Goal: Task Accomplishment & Management: Manage account settings

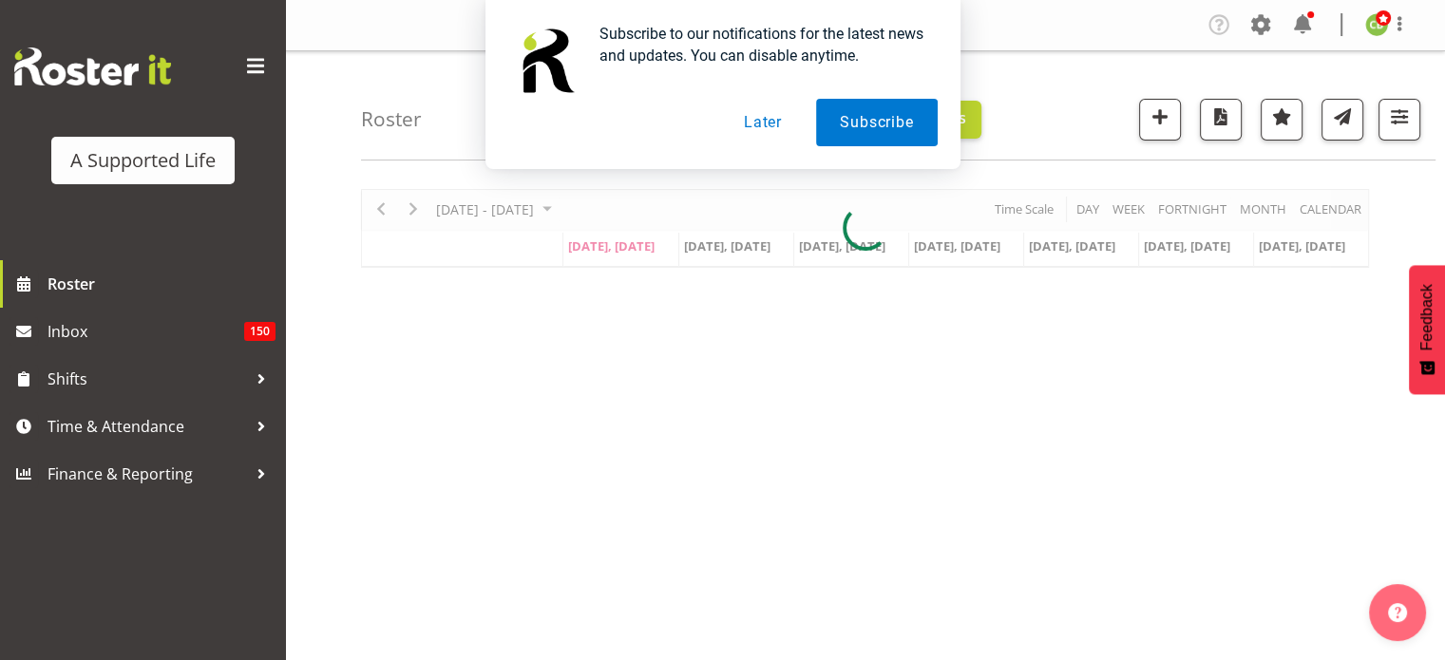
click at [765, 128] on button "Later" at bounding box center [763, 123] width 86 height 48
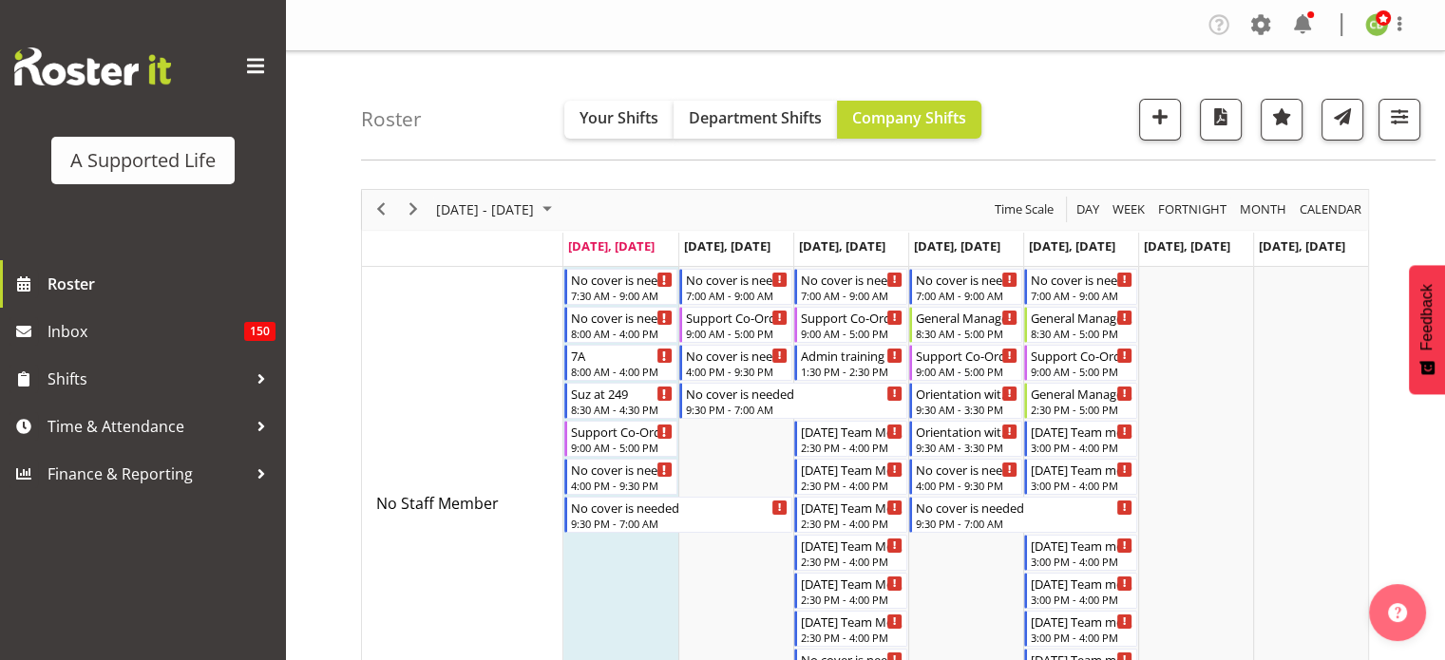
scroll to position [234, 0]
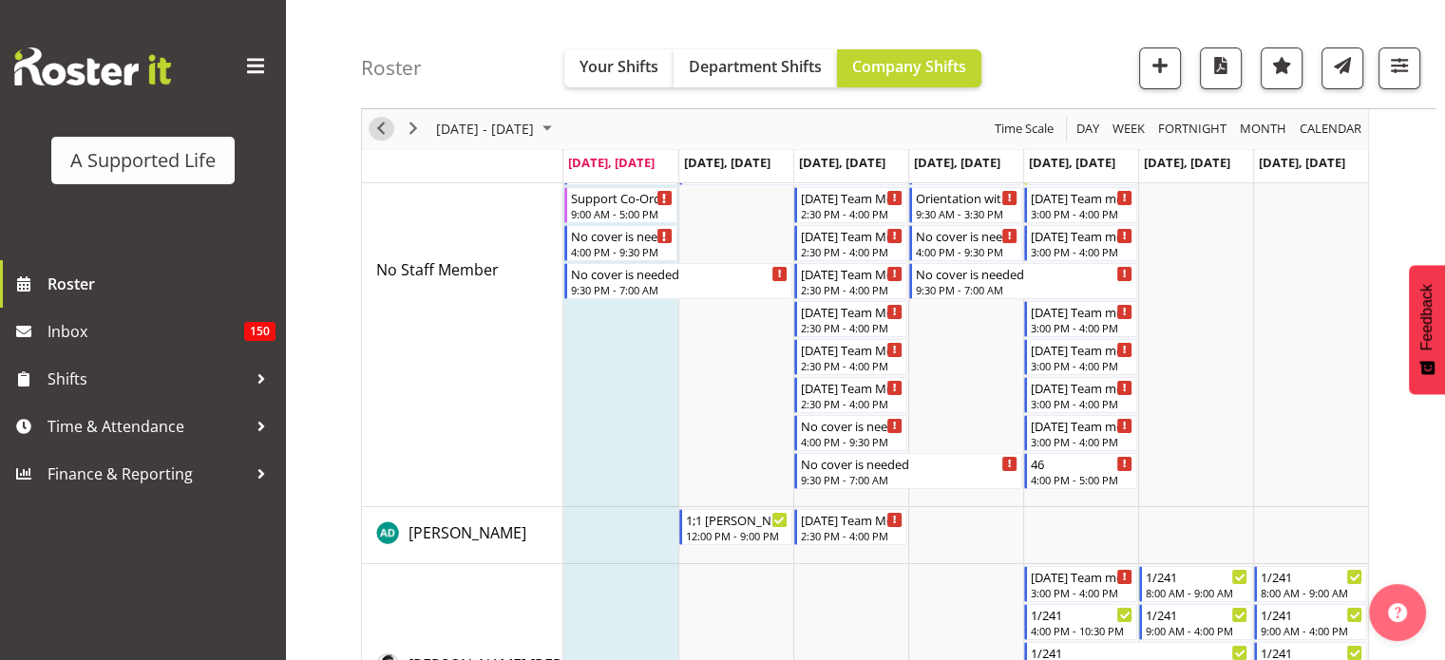
click at [384, 128] on span "Previous" at bounding box center [381, 130] width 23 height 24
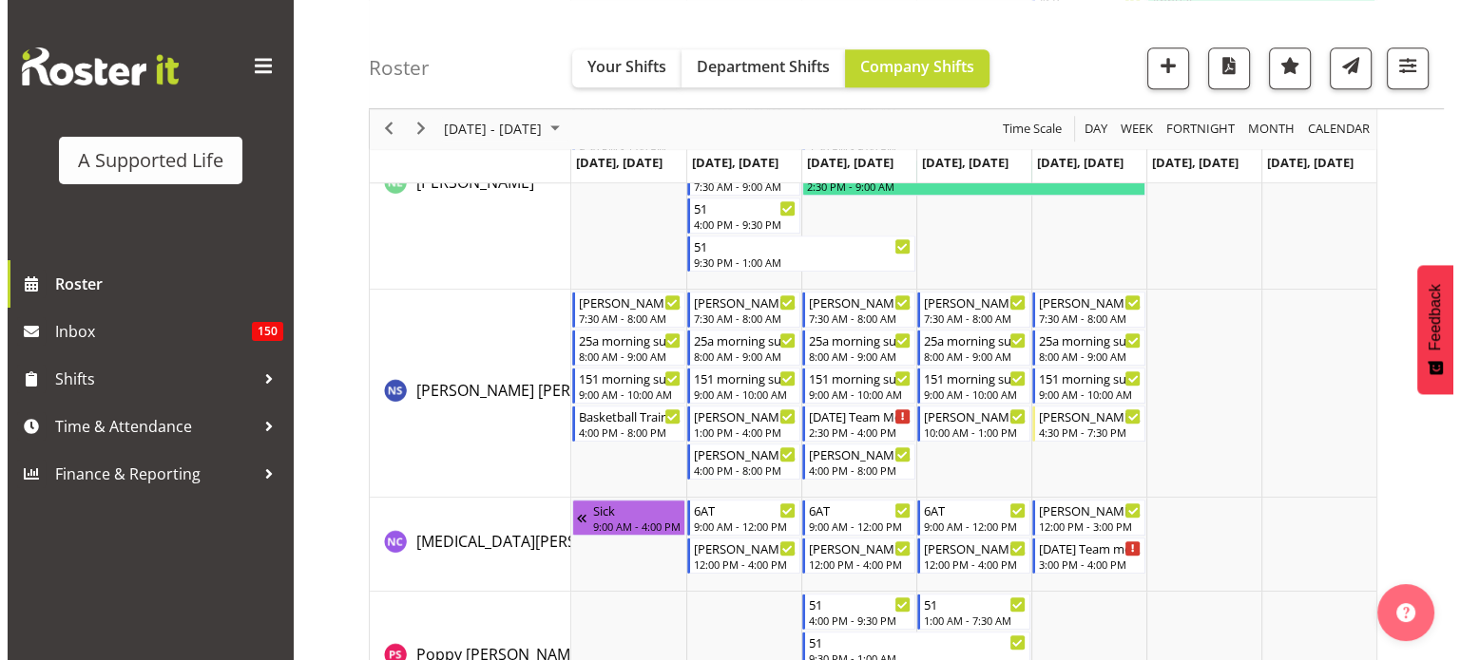
scroll to position [8570, 0]
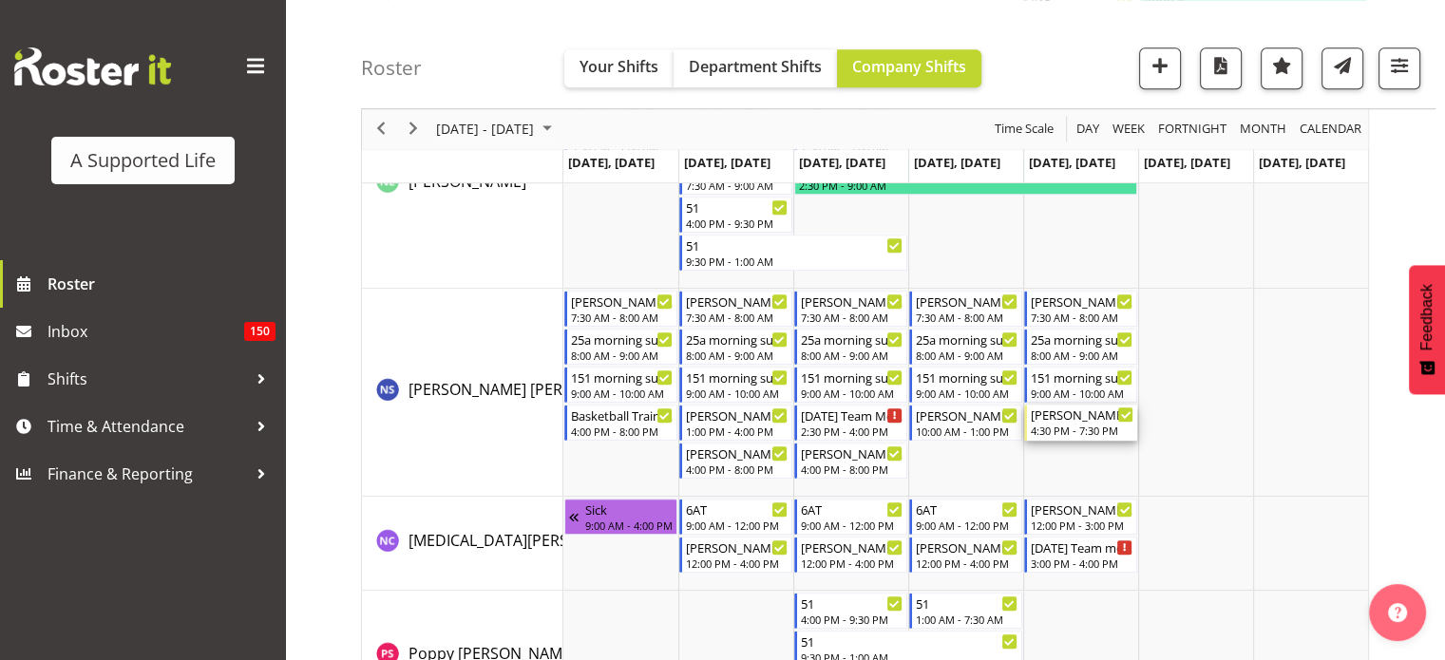
click at [1079, 425] on div "4:30 PM - 7:30 PM" at bounding box center [1082, 430] width 103 height 15
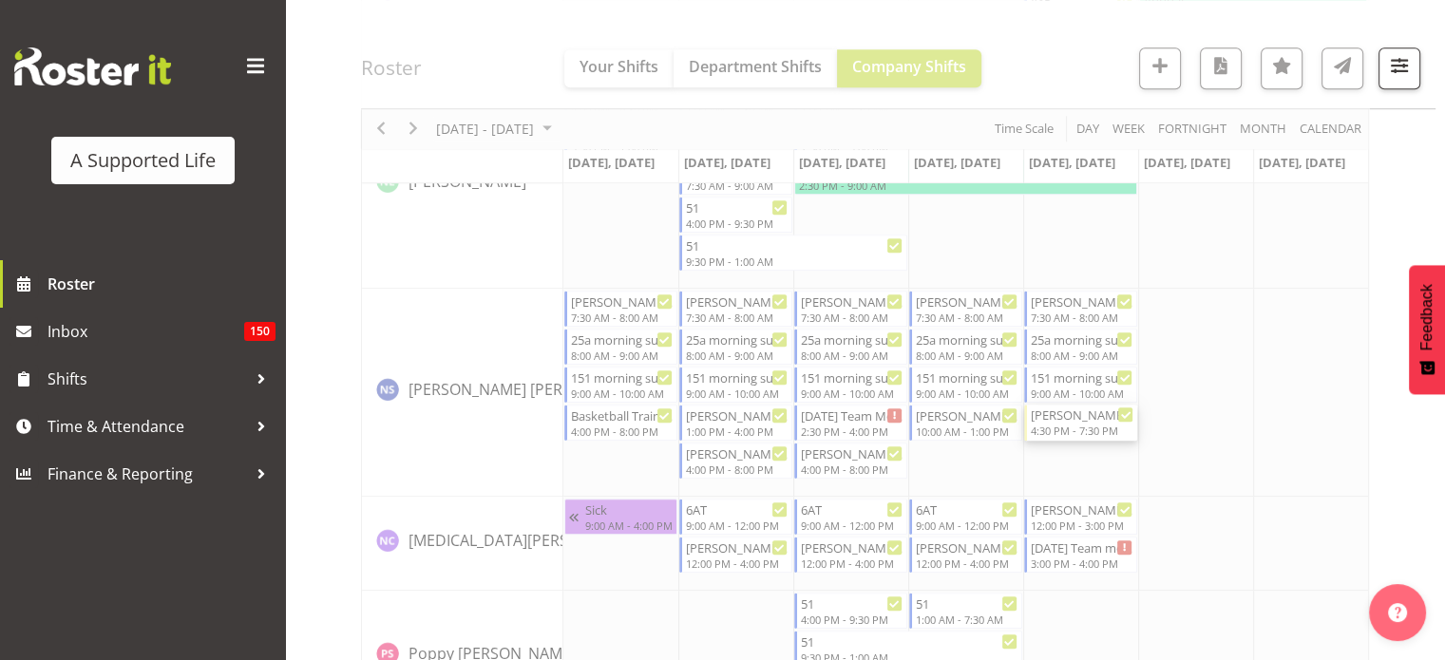
select select
select select "9"
select select "2025"
select select "19"
select select "30"
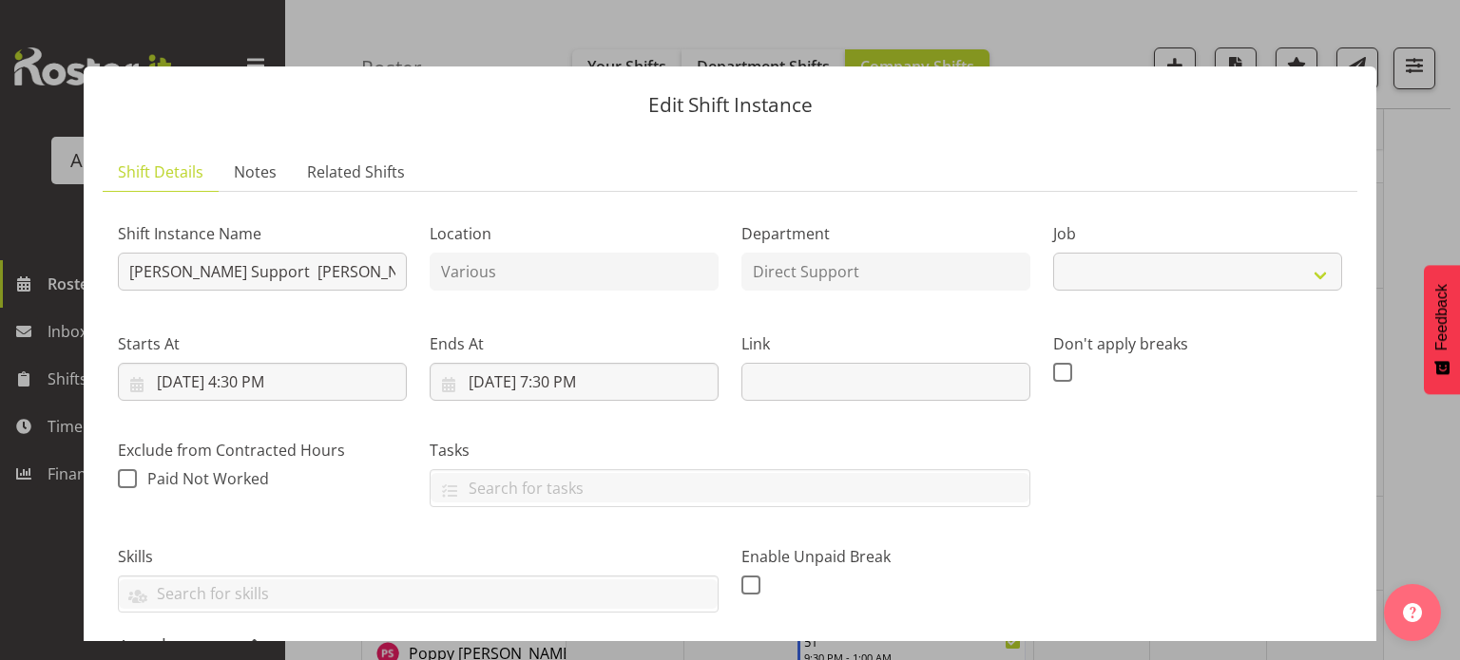
select select "4112"
click at [585, 391] on input "10/3/2025, 7:30 PM" at bounding box center [573, 382] width 289 height 38
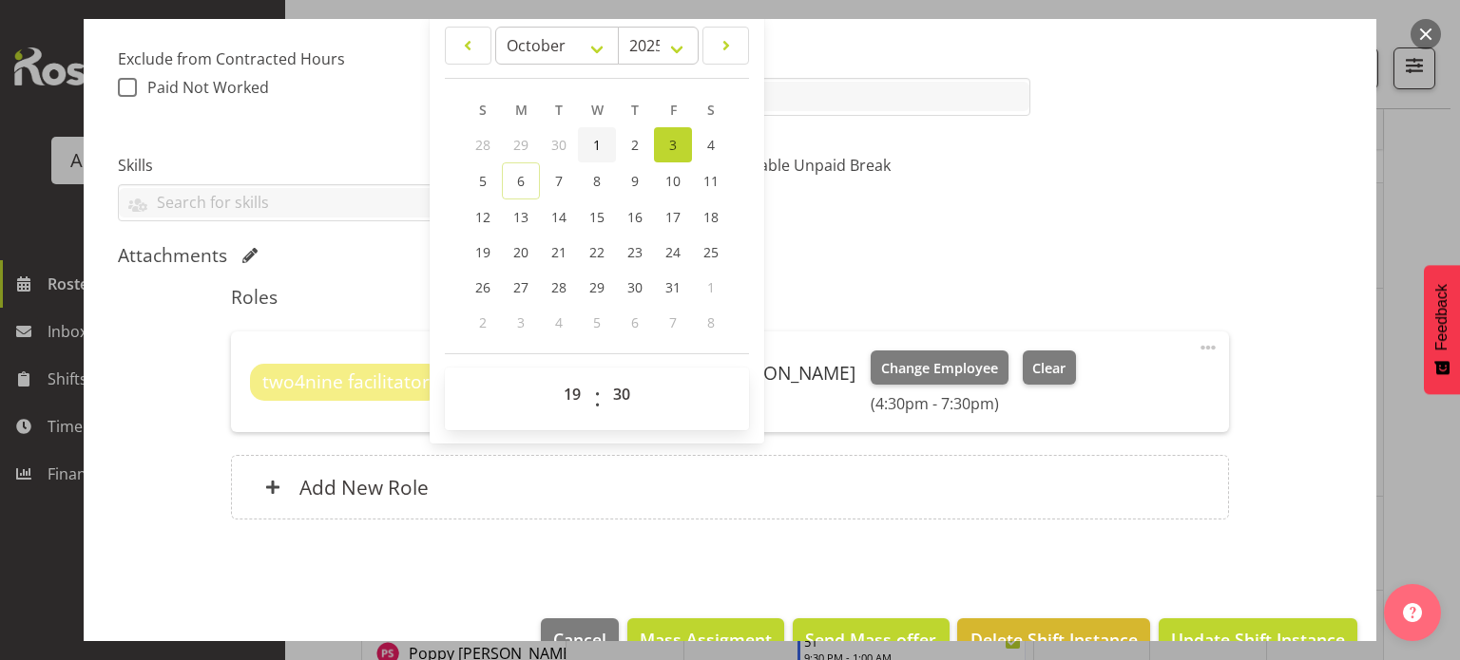
scroll to position [393, 0]
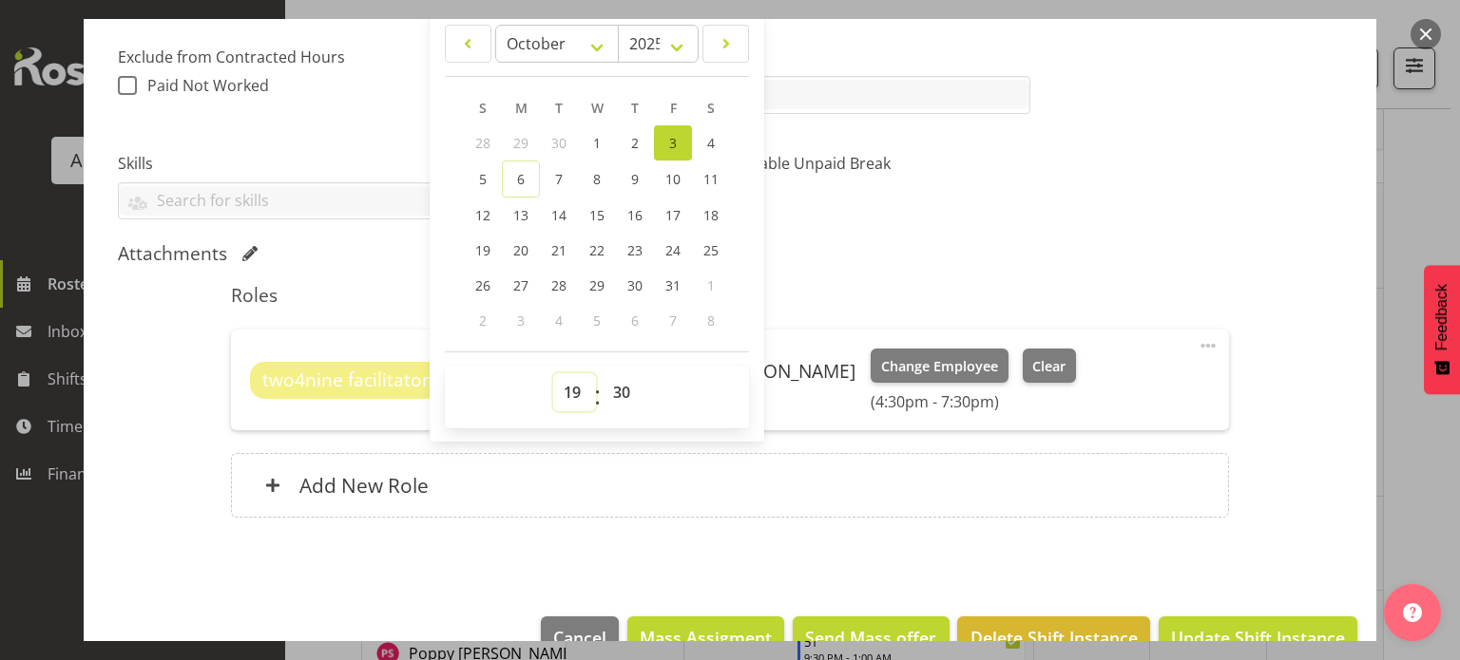
click at [571, 391] on select "00 01 02 03 04 05 06 07 08 09 10 11 12 13 14 15 16 17 18 19 20 21 22 23" at bounding box center [574, 392] width 43 height 38
select select "20"
click at [553, 373] on select "00 01 02 03 04 05 06 07 08 09 10 11 12 13 14 15 16 17 18 19 20 21 22 23" at bounding box center [574, 392] width 43 height 38
type input "10/3/2025, 8:30 PM"
click at [1016, 265] on div "Attachments" at bounding box center [730, 255] width 1224 height 27
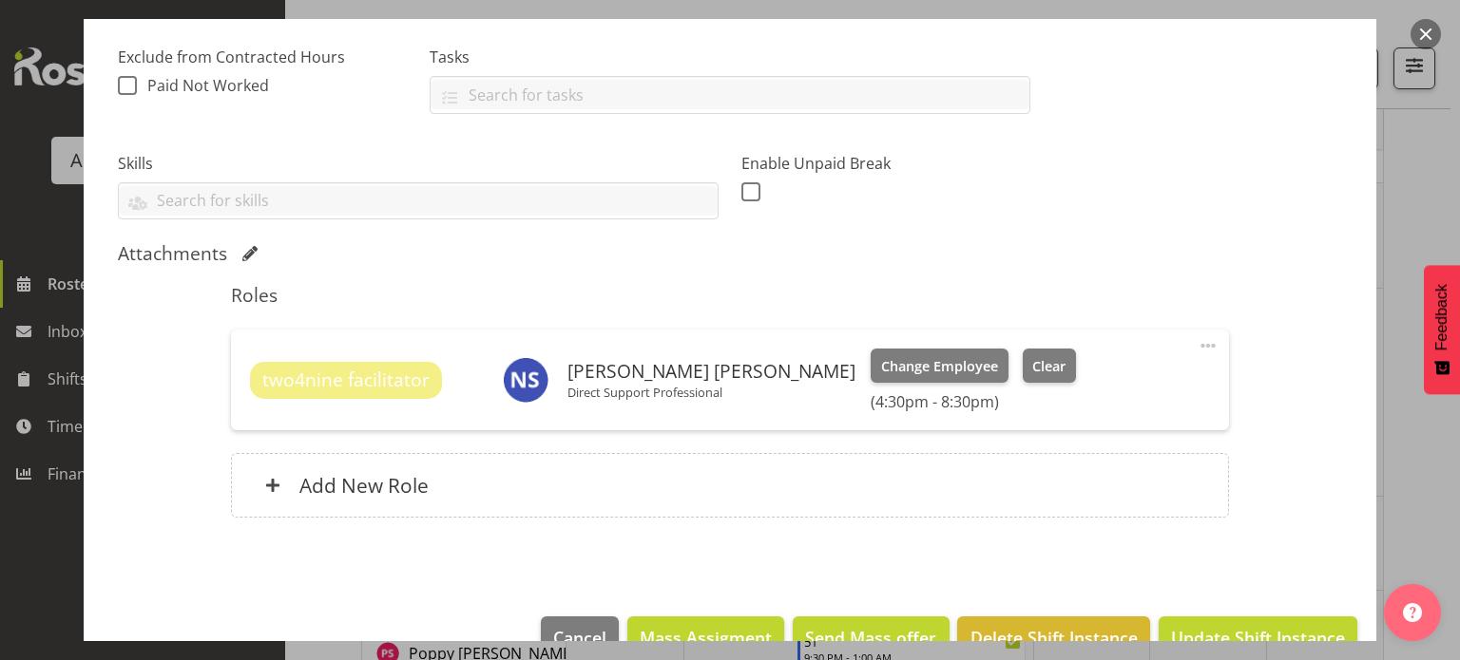
scroll to position [437, 0]
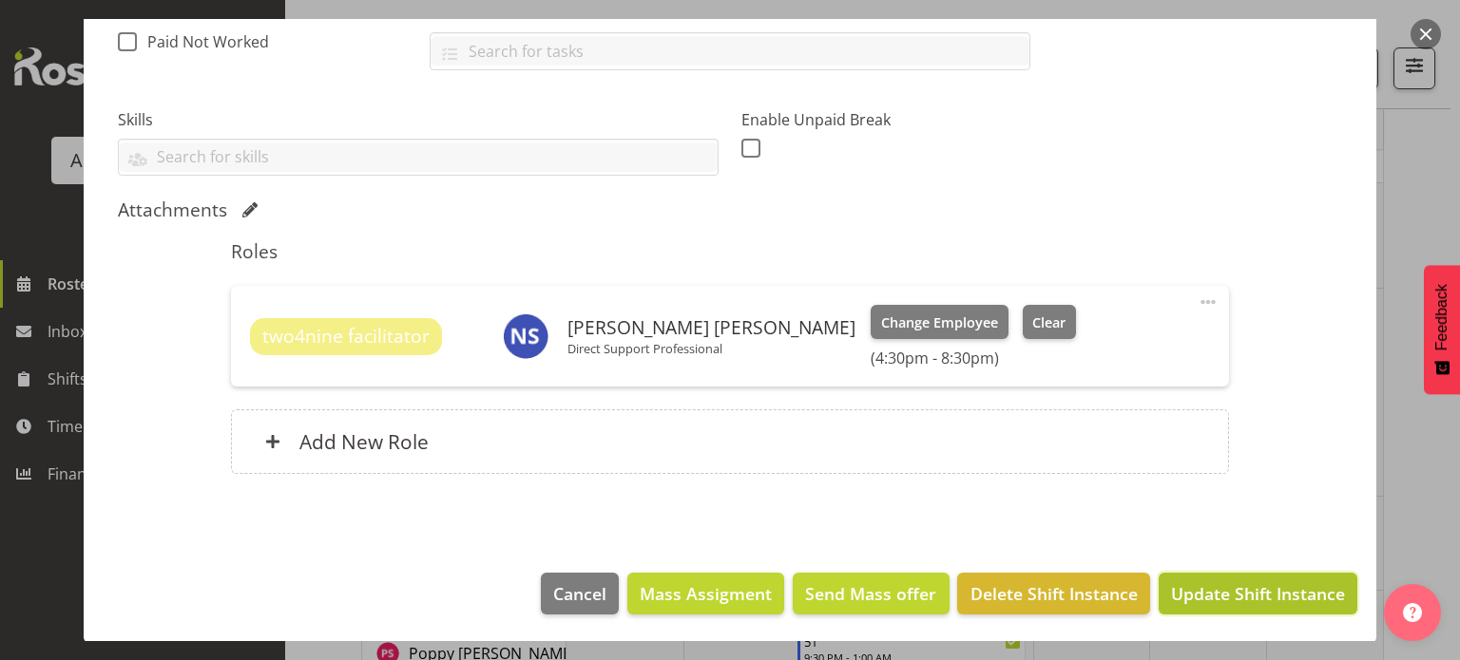
click at [1208, 582] on span "Update Shift Instance" at bounding box center [1258, 594] width 174 height 25
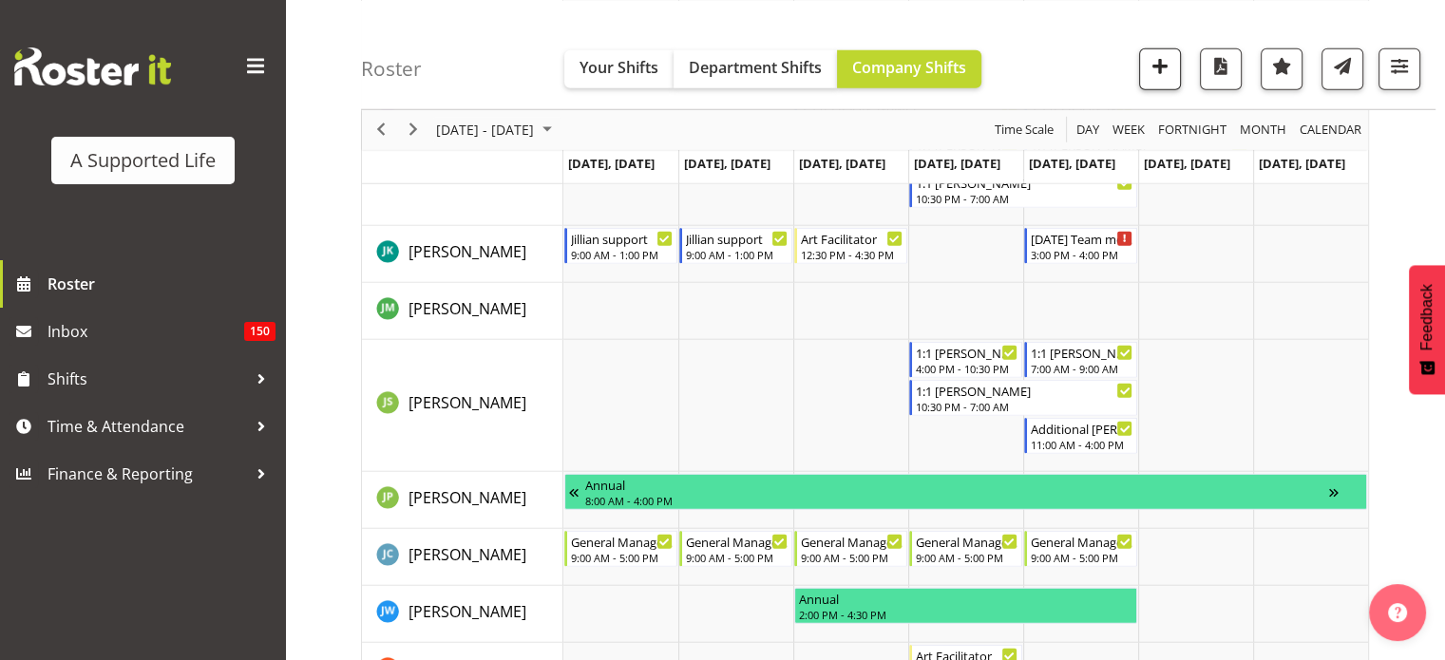
scroll to position [10768, 0]
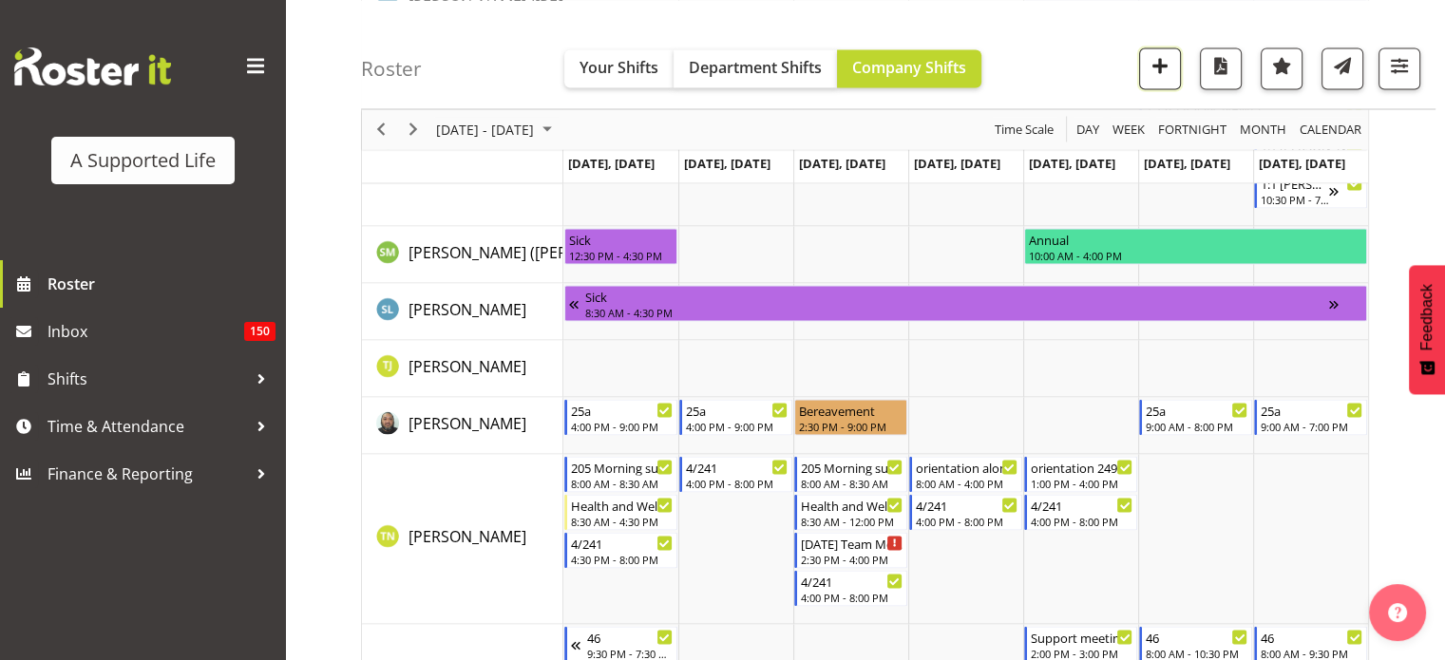
click at [1171, 79] on button "button" at bounding box center [1160, 69] width 42 height 42
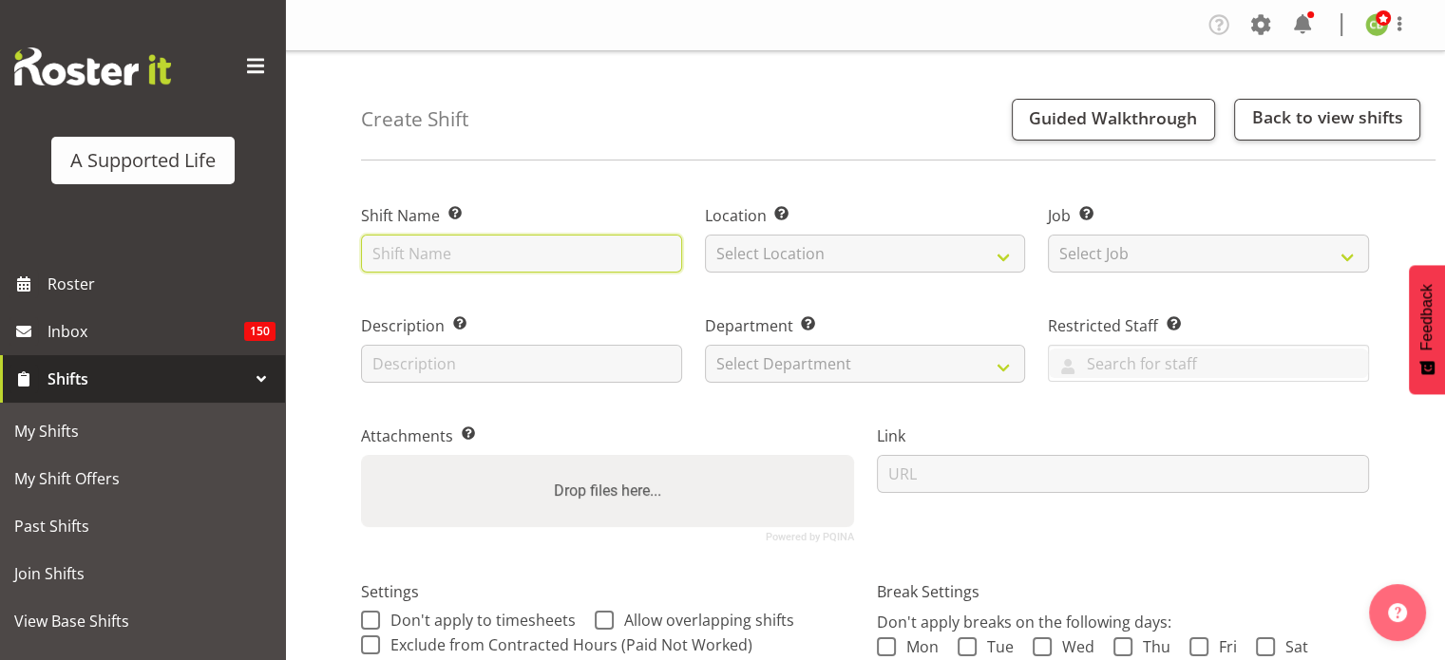
click at [621, 252] on input "text" at bounding box center [521, 254] width 321 height 38
type input "S"
type input "Meeting with Cathriona"
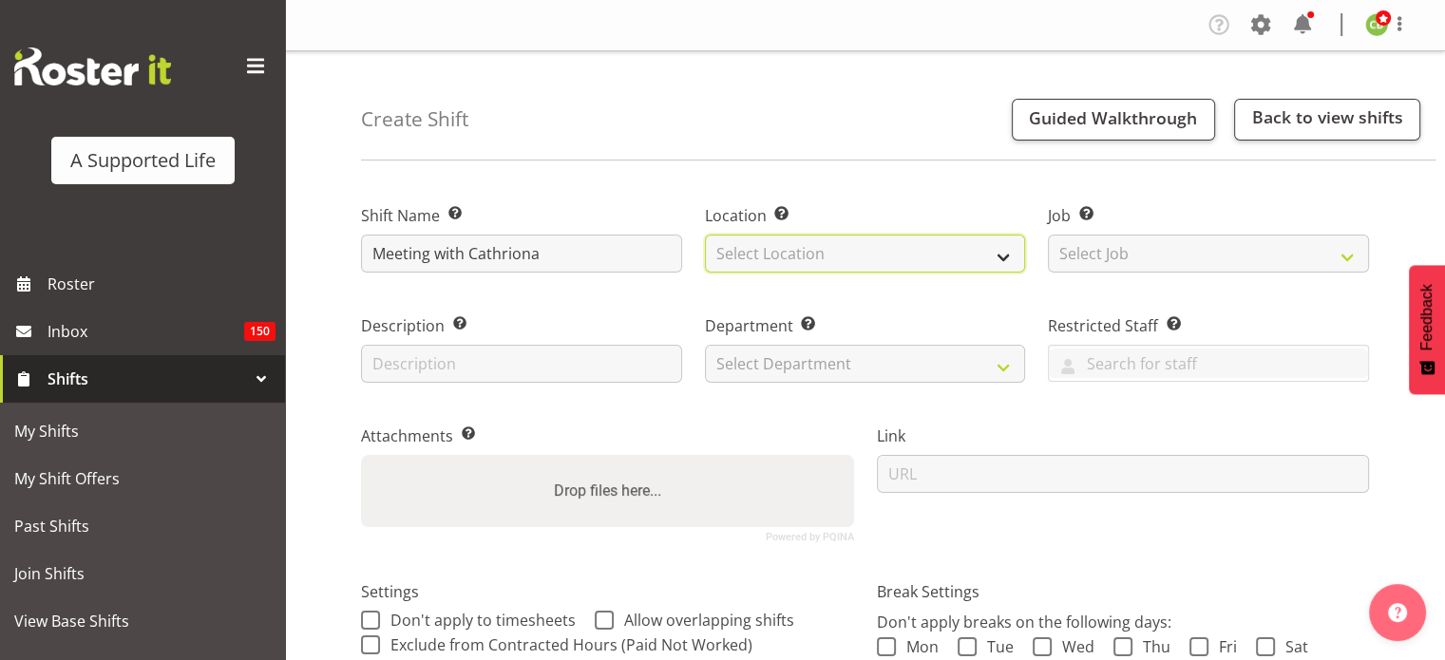
click at [765, 252] on select "Select Location 1.241 Edmonton Road 1/20 Sturges Road, Henderson 12b Coletta La…" at bounding box center [865, 254] width 321 height 38
select select "490"
click at [705, 235] on select "Select Location 1.241 Edmonton Road 1/20 Sturges Road, Henderson 12b Coletta La…" at bounding box center [865, 254] width 321 height 38
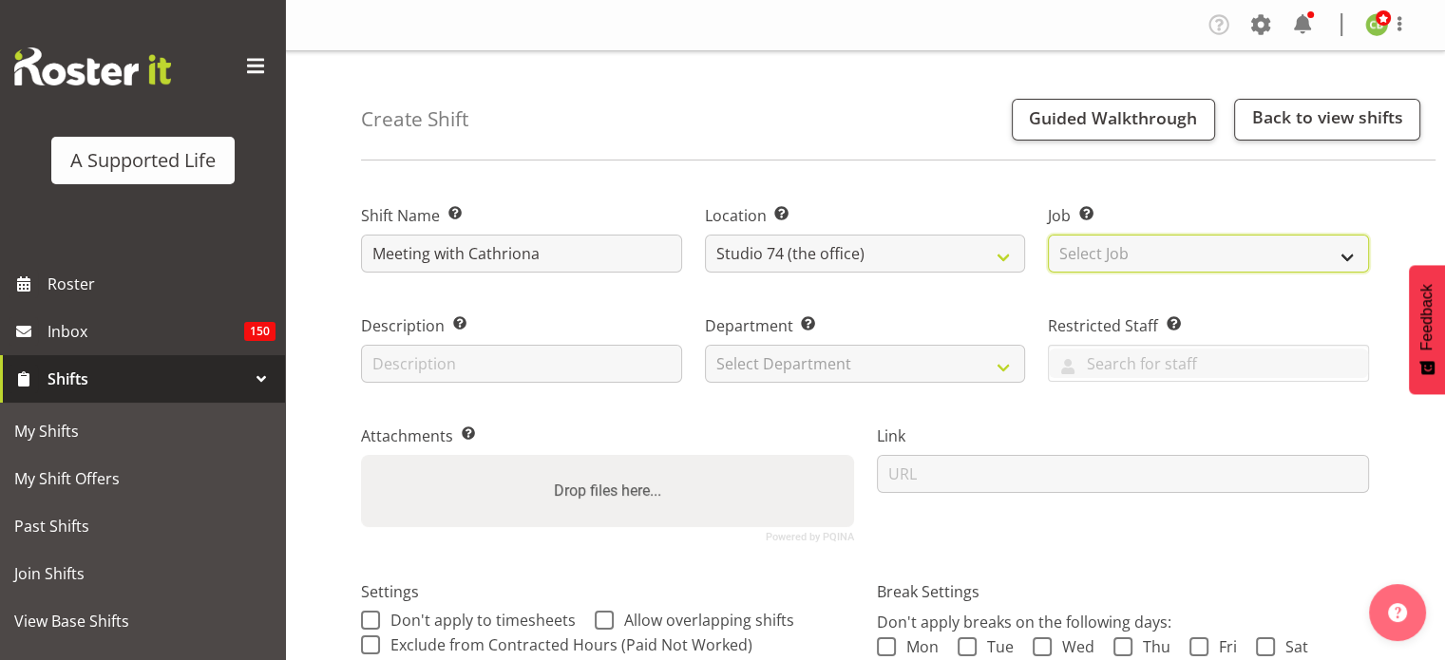
click at [1082, 246] on select "Select Job Create new job Accounts and Payroll Admin Support Aspirations and Su…" at bounding box center [1208, 254] width 321 height 38
select select "4112"
click at [1048, 235] on select "Select Job Create new job Accounts and Payroll Admin Support Aspirations and Su…" at bounding box center [1208, 254] width 321 height 38
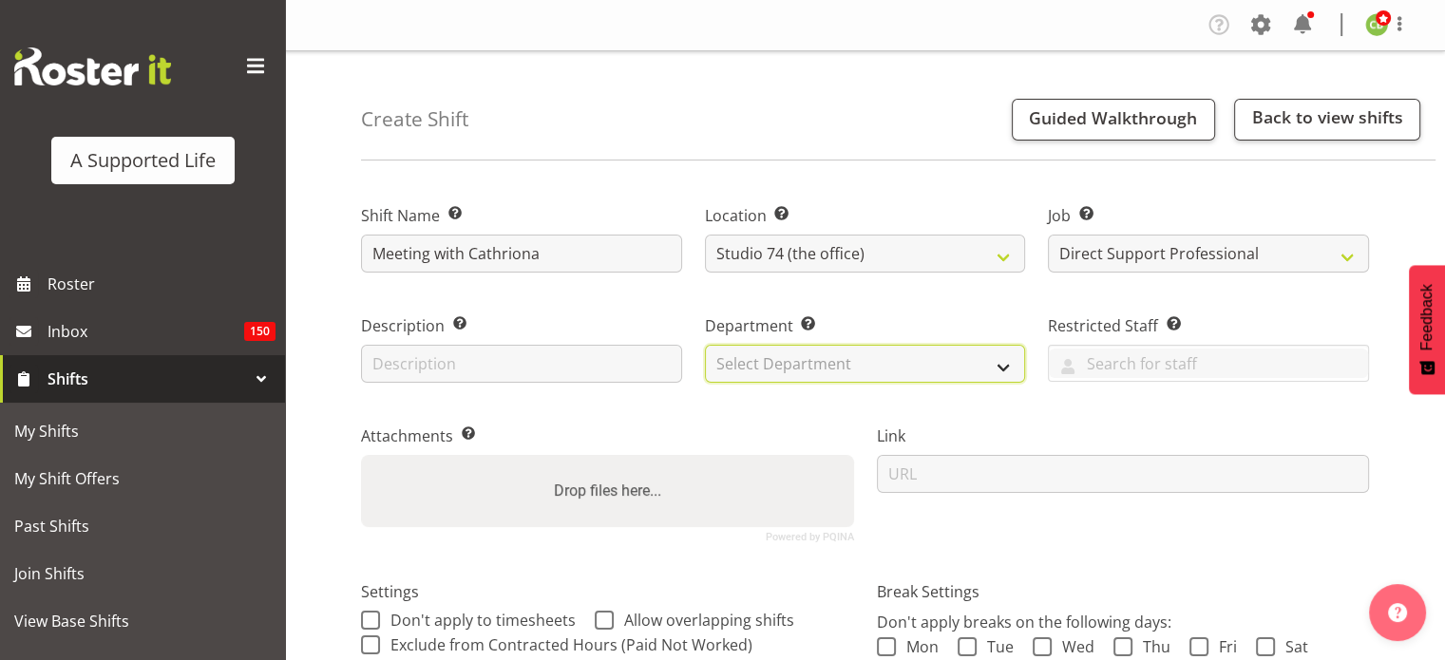
click at [915, 368] on select "Select Department Direct Support Office Crew Other two4nine" at bounding box center [865, 364] width 321 height 38
select select "564"
click at [705, 345] on select "Select Department Direct Support Office Crew Other two4nine" at bounding box center [865, 364] width 321 height 38
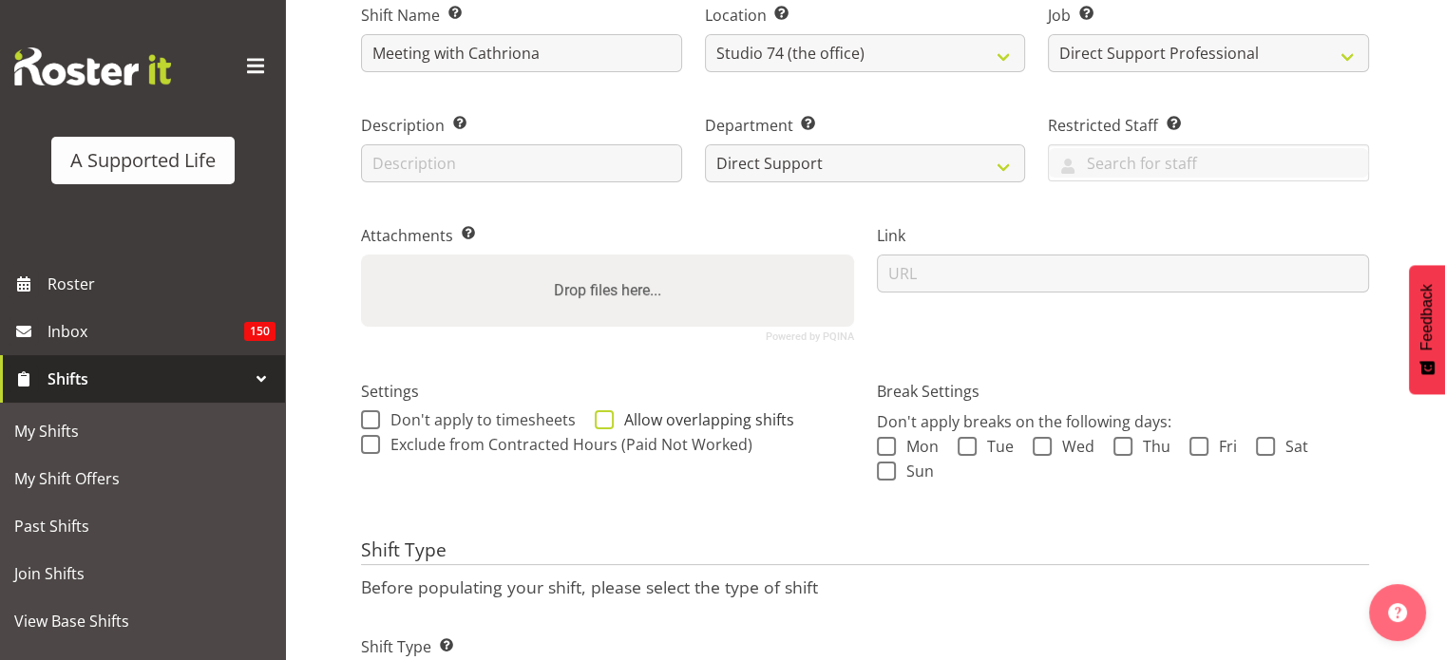
click at [598, 420] on span at bounding box center [604, 419] width 19 height 19
click at [598, 420] on input "Allow overlapping shifts" at bounding box center [601, 419] width 12 height 12
checkbox input "true"
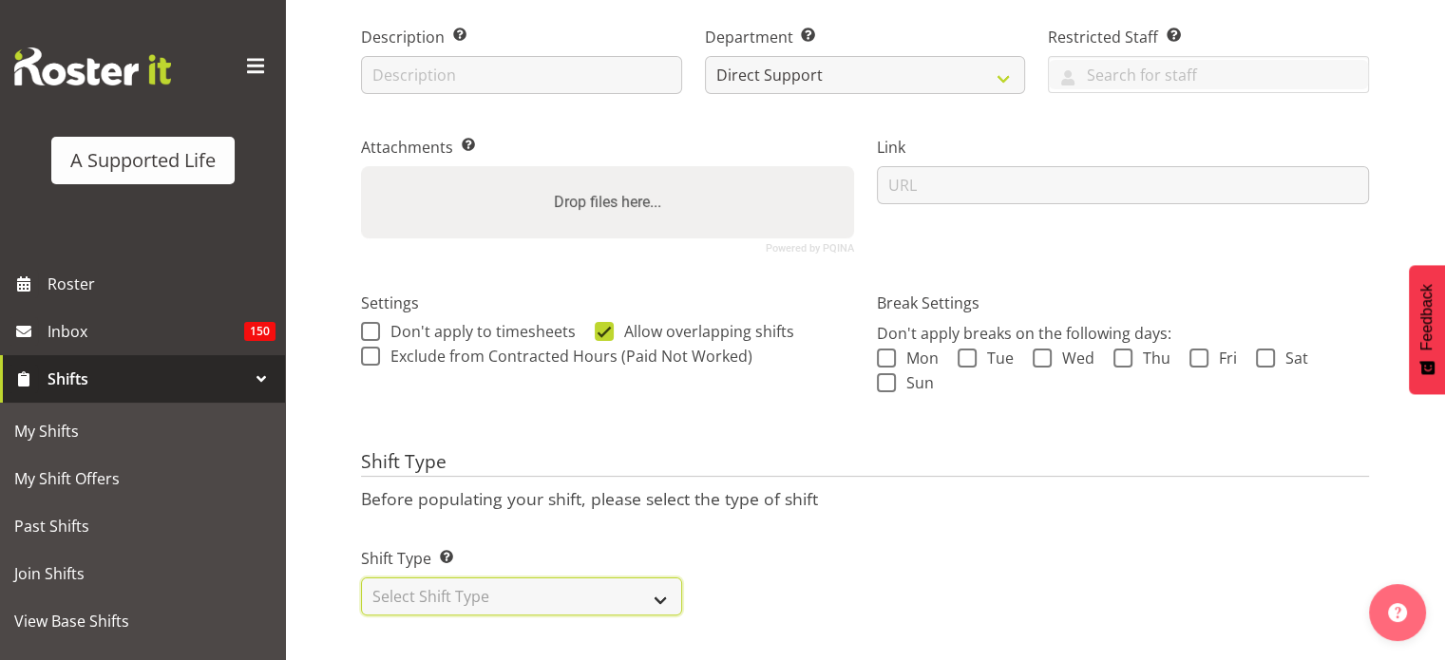
click at [544, 578] on select "Select Shift Type One Off Shift Recurring Shift Rotating Shift" at bounding box center [521, 597] width 321 height 38
select select "one_off"
click at [361, 578] on select "Select Shift Type One Off Shift Recurring Shift Rotating Shift" at bounding box center [521, 597] width 321 height 38
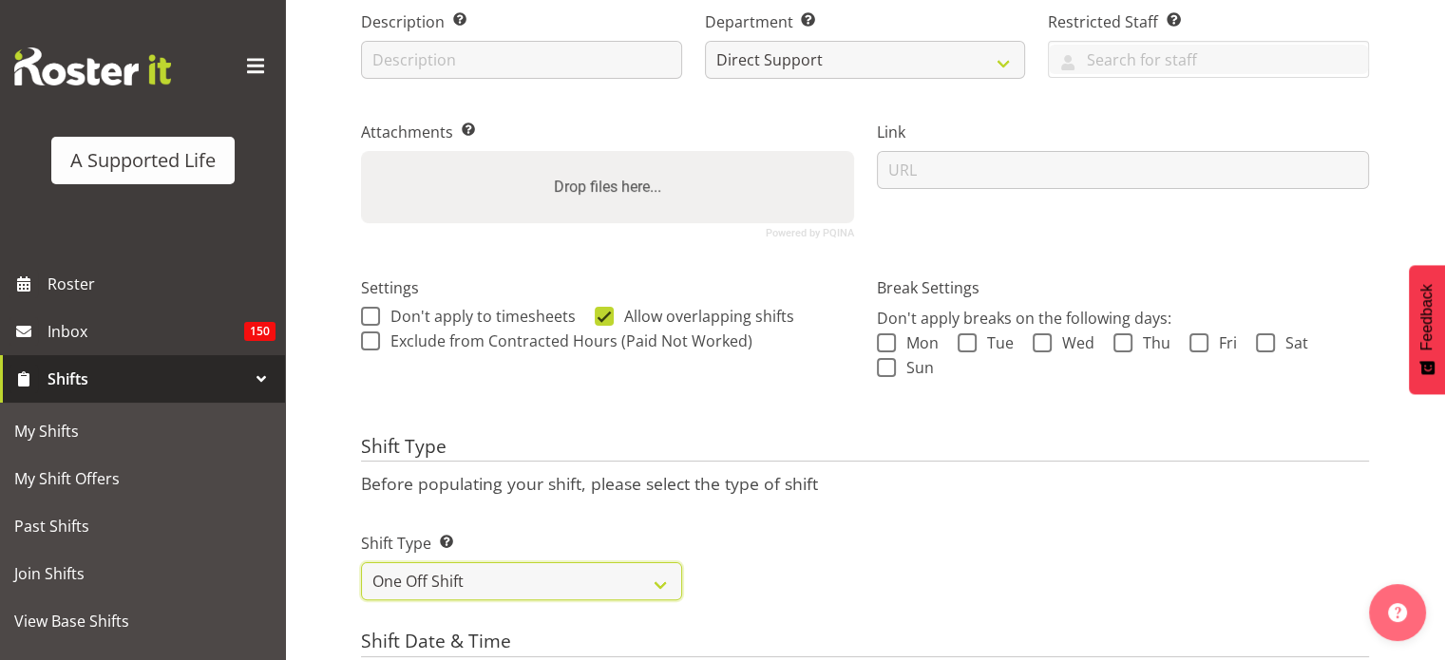
scroll to position [648, 0]
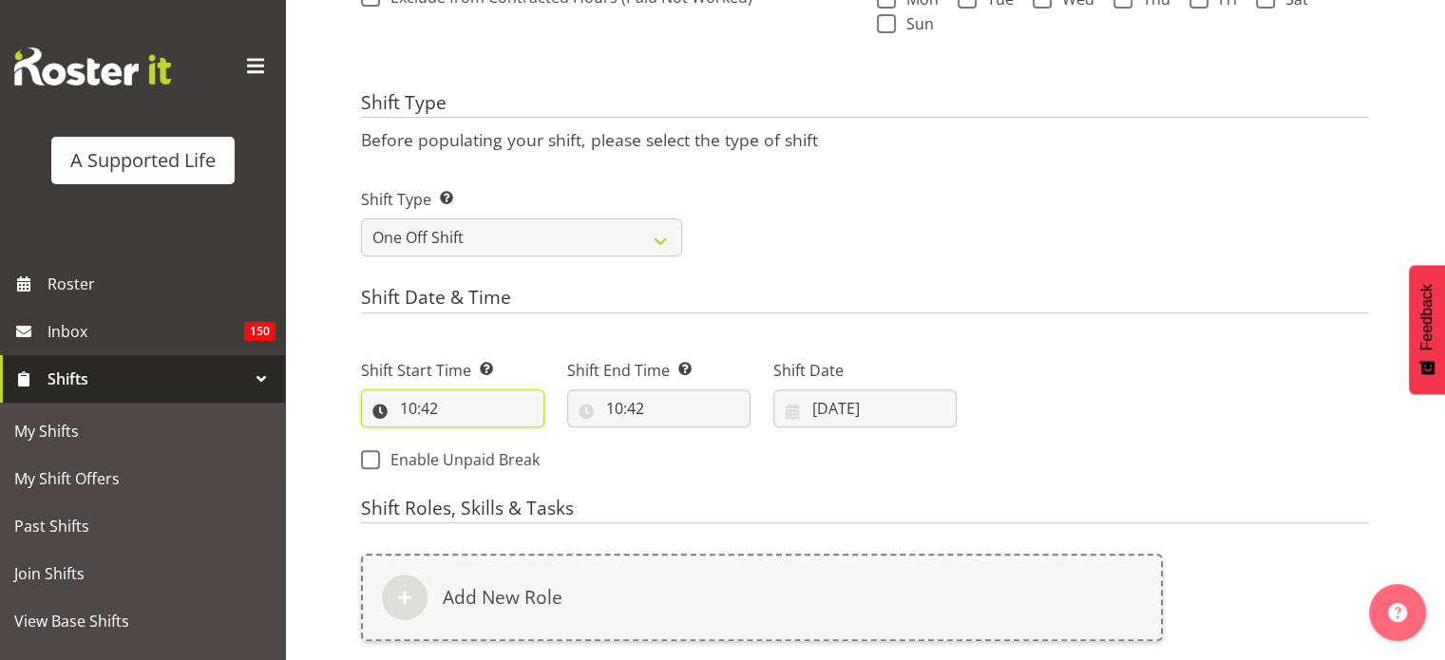
click at [457, 399] on input "10:42" at bounding box center [452, 409] width 183 height 38
click at [492, 454] on select "00 01 02 03 04 05 06 07 08 09 10 11 12 13 14 15 16 17 18 19 20 21 22 23" at bounding box center [490, 458] width 43 height 38
select select "11"
click at [469, 439] on select "00 01 02 03 04 05 06 07 08 09 10 11 12 13 14 15 16 17 18 19 20 21 22 23" at bounding box center [490, 458] width 43 height 38
type input "11:42"
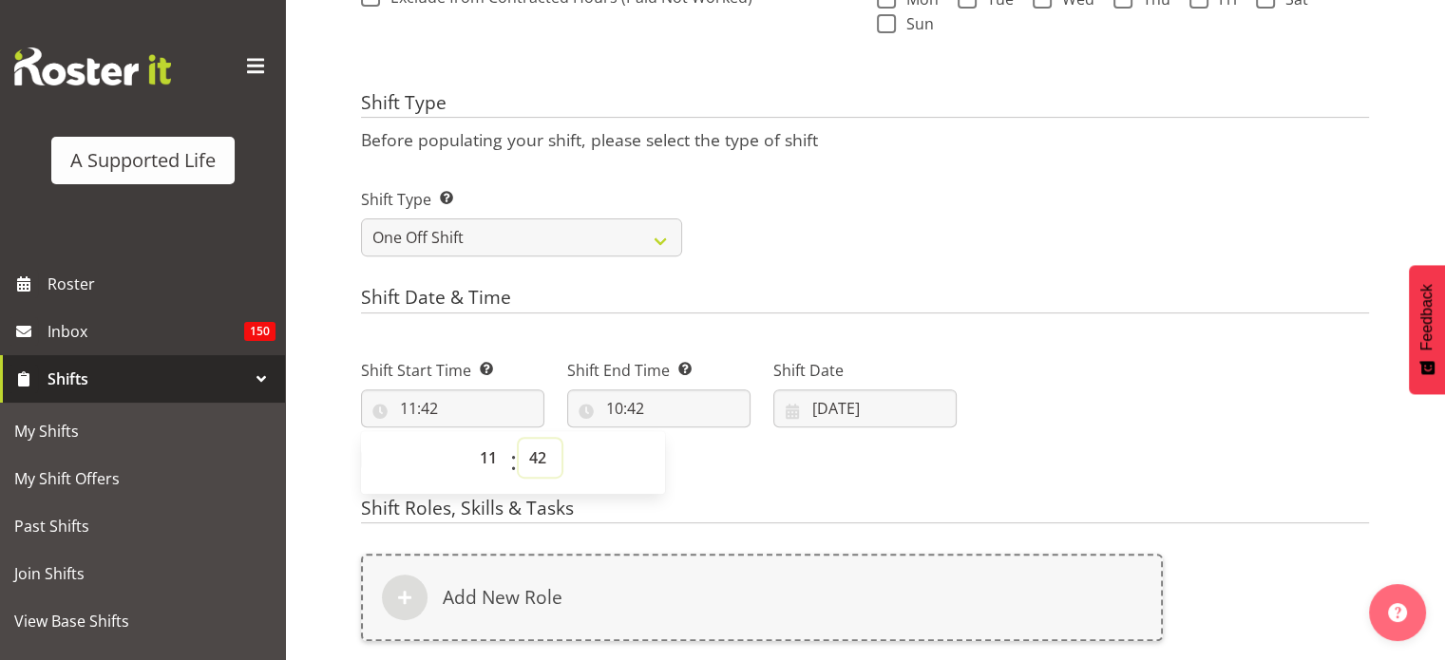
click at [540, 458] on select "00 01 02 03 04 05 06 07 08 09 10 11 12 13 14 15 16 17 18 19 20 21 22 23 24 25 2…" at bounding box center [540, 458] width 43 height 38
select select "30"
click at [519, 439] on select "00 01 02 03 04 05 06 07 08 09 10 11 12 13 14 15 16 17 18 19 20 21 22 23 24 25 2…" at bounding box center [540, 458] width 43 height 38
type input "11:30"
click at [637, 396] on input "10:42" at bounding box center [658, 409] width 183 height 38
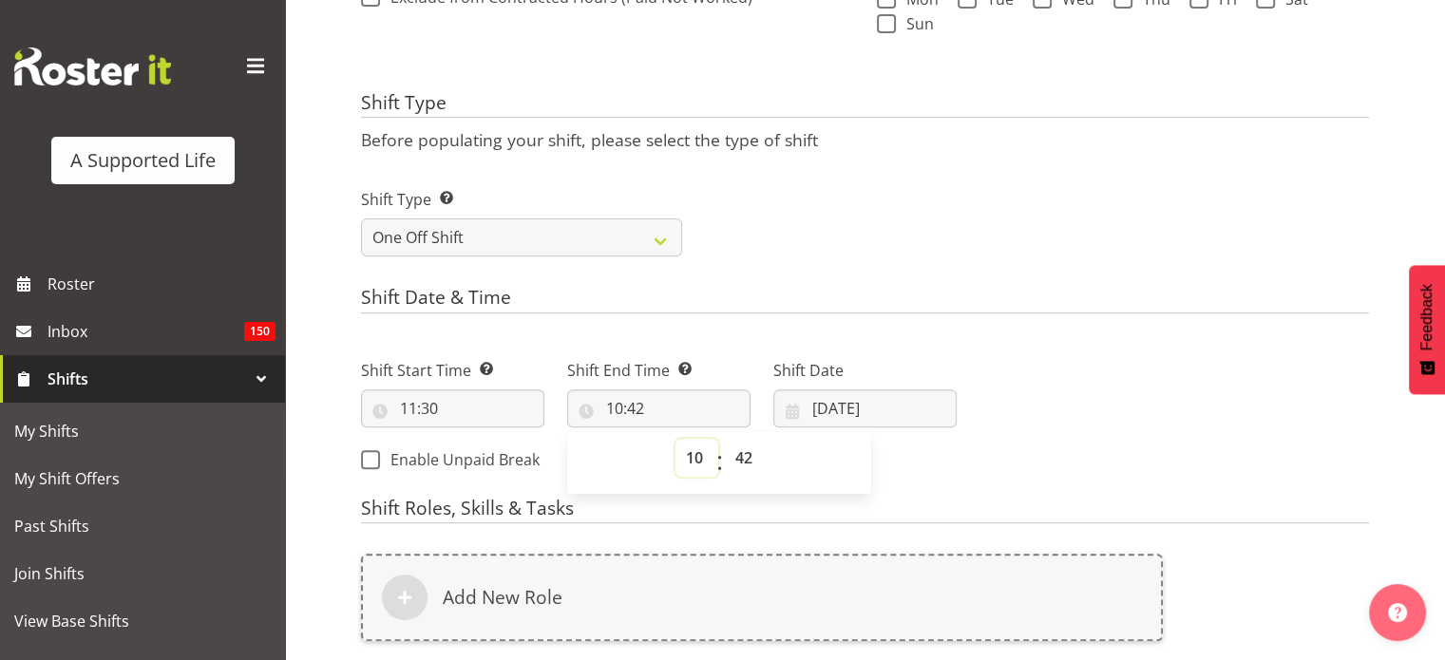
click at [694, 451] on select "00 01 02 03 04 05 06 07 08 09 10 11 12 13 14 15 16 17 18 19 20 21 22 23" at bounding box center [697, 458] width 43 height 38
select select "13"
click at [676, 439] on select "00 01 02 03 04 05 06 07 08 09 10 11 12 13 14 15 16 17 18 19 20 21 22 23" at bounding box center [697, 458] width 43 height 38
type input "13:42"
click at [741, 449] on select "00 01 02 03 04 05 06 07 08 09 10 11 12 13 14 15 16 17 18 19 20 21 22 23 24 25 2…" at bounding box center [746, 458] width 43 height 38
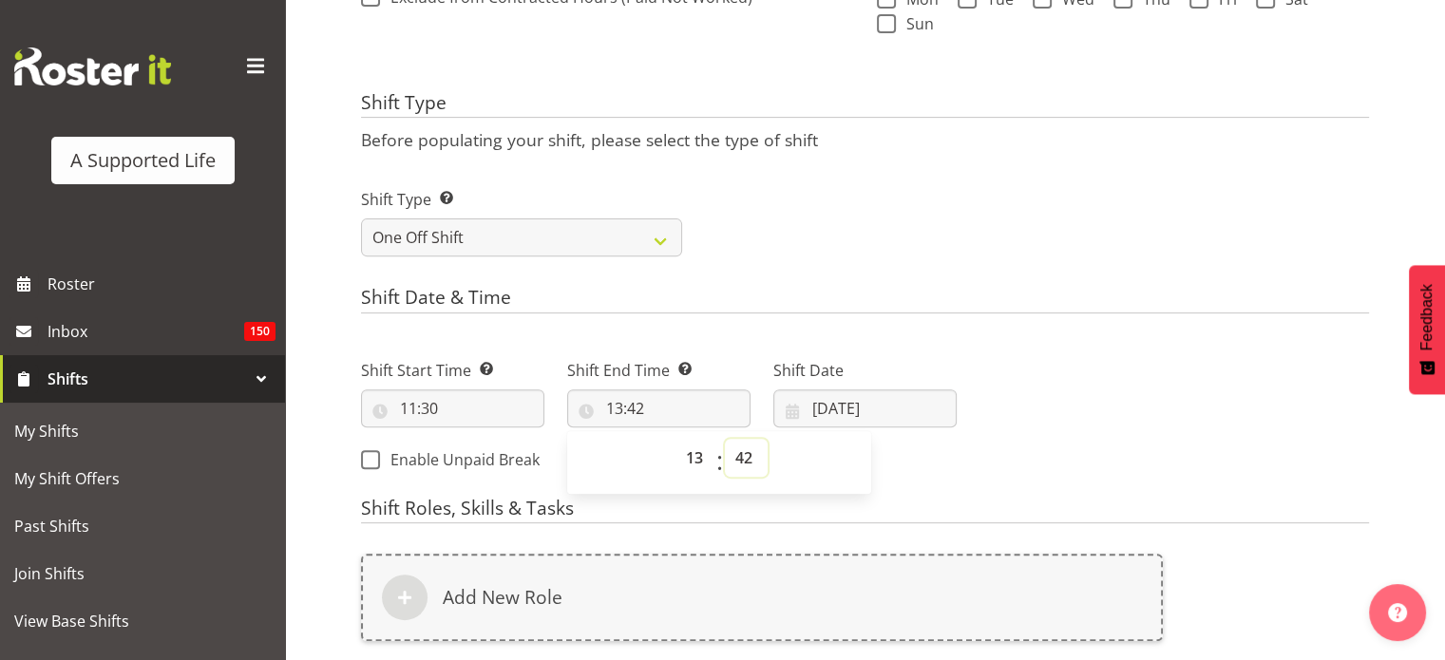
select select "0"
click at [725, 439] on select "00 01 02 03 04 05 06 07 08 09 10 11 12 13 14 15 16 17 18 19 20 21 22 23 24 25 2…" at bounding box center [746, 458] width 43 height 38
type input "13:00"
click at [895, 398] on input "06/10/2025" at bounding box center [864, 409] width 183 height 38
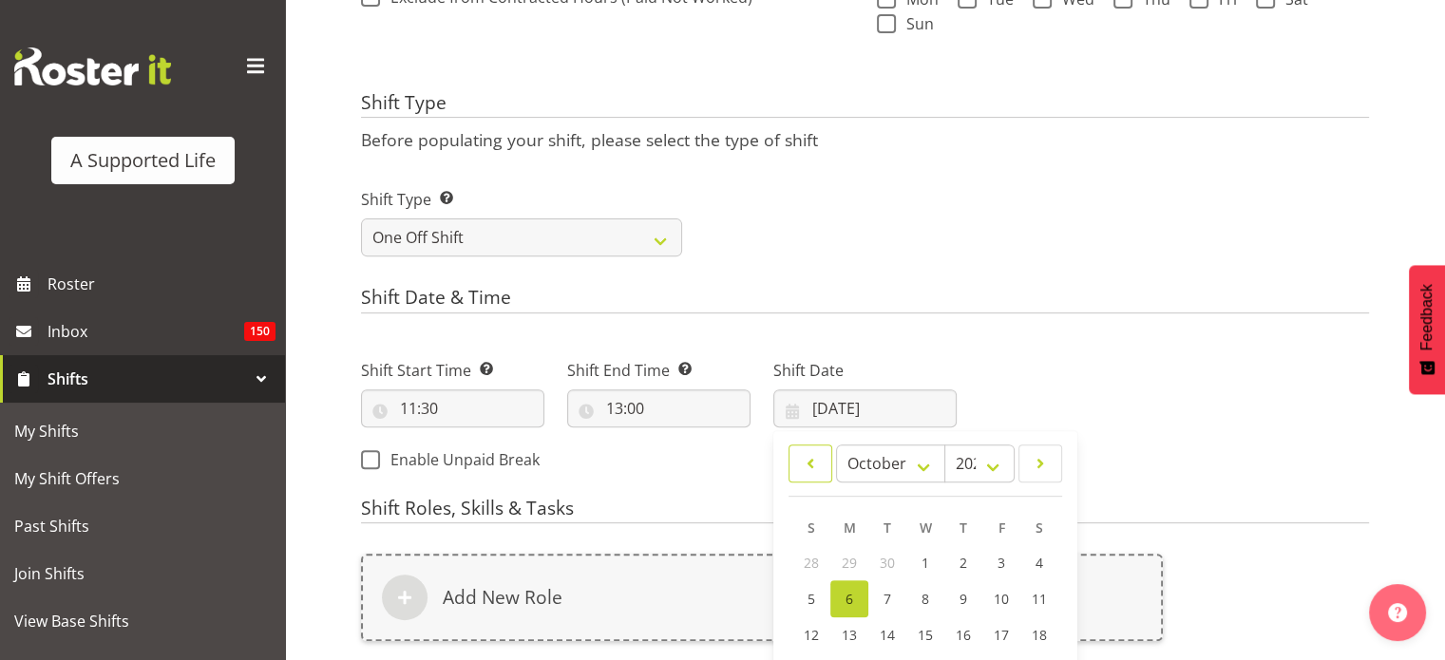
click at [808, 459] on span at bounding box center [810, 463] width 19 height 23
select select "8"
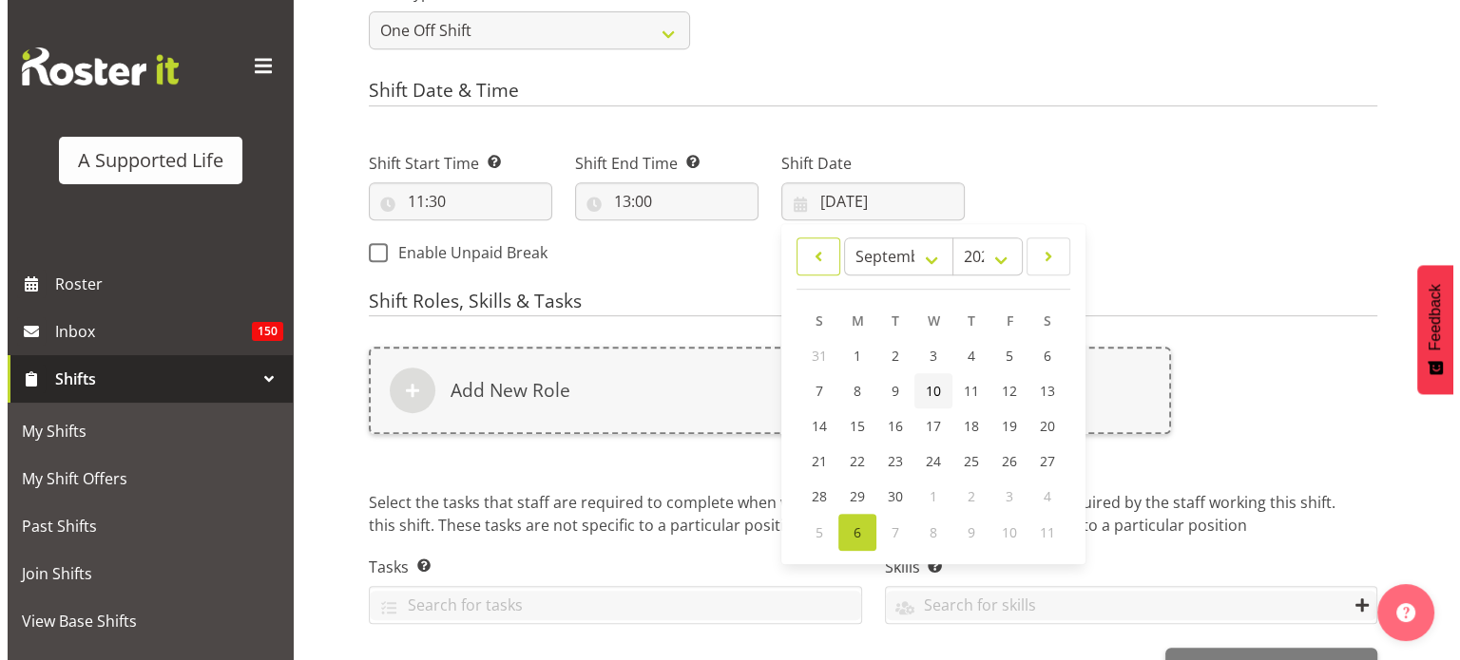
scroll to position [858, 0]
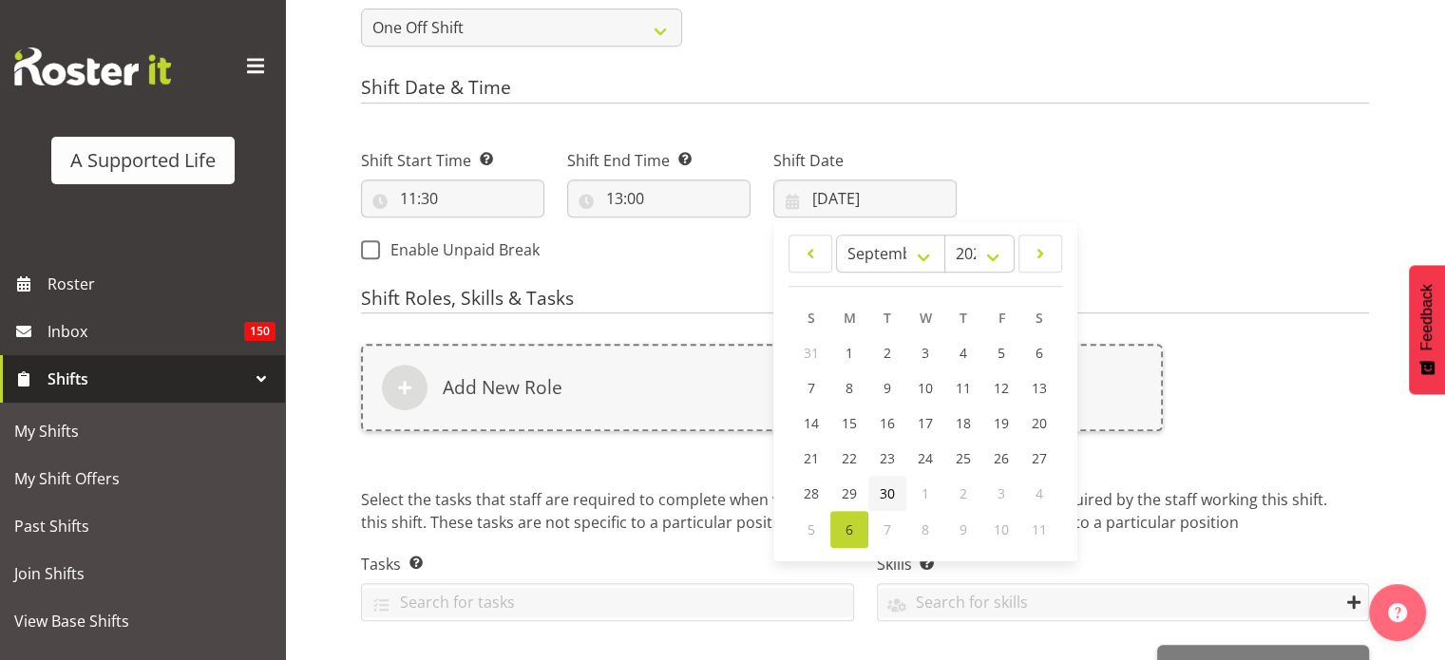
click at [887, 485] on span "30" at bounding box center [887, 494] width 15 height 18
type input "30/09/2025"
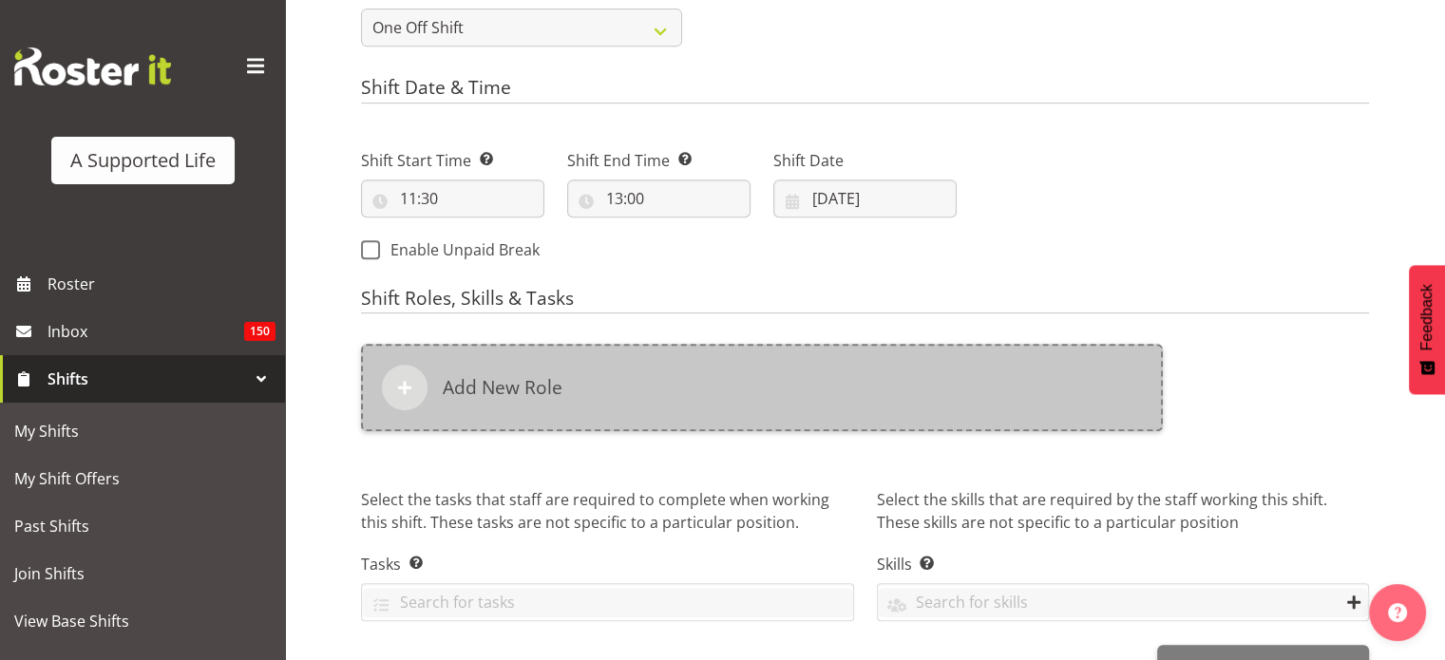
click at [721, 365] on div "Add New Role" at bounding box center [762, 387] width 802 height 87
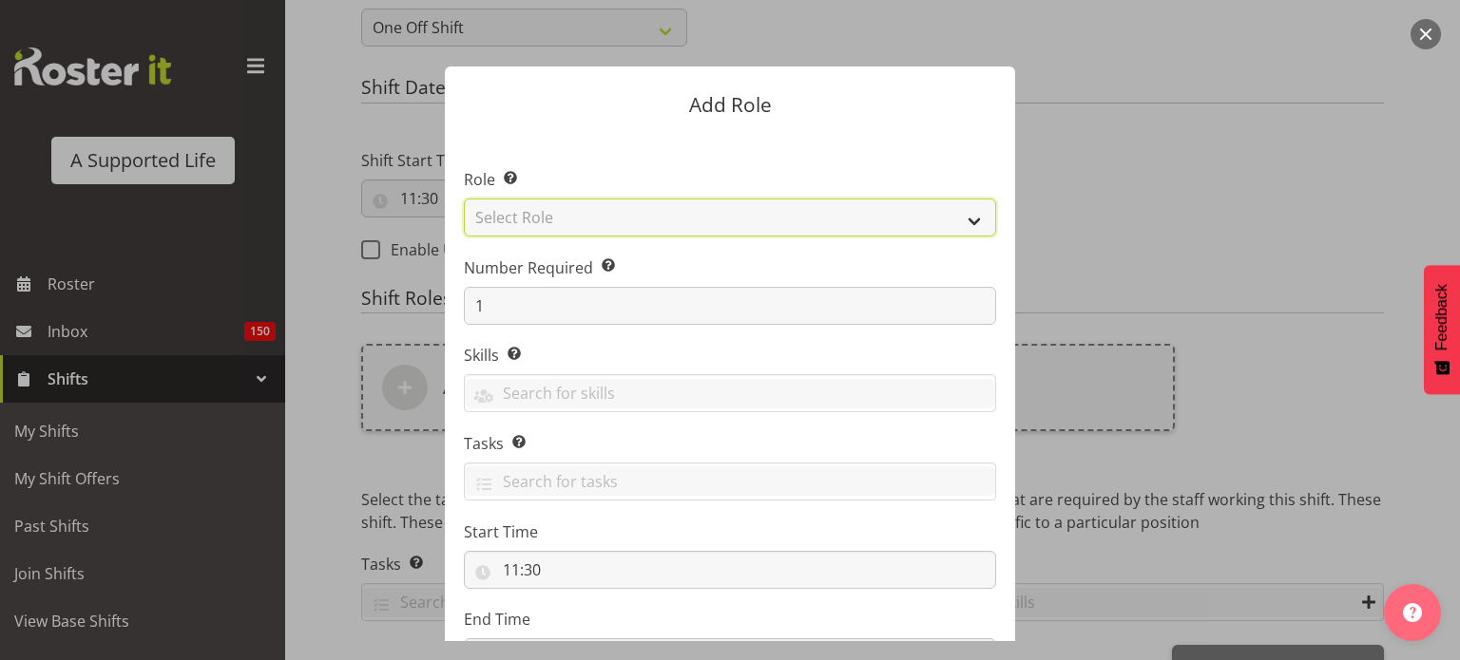
click at [682, 219] on select "Select Role Accounts and Payroll Admin Support Aspirations & Support Facilitato…" at bounding box center [730, 218] width 532 height 38
select select "519"
click at [464, 199] on select "Select Role Accounts and Payroll Admin Support Aspirations & Support Facilitato…" at bounding box center [730, 218] width 532 height 38
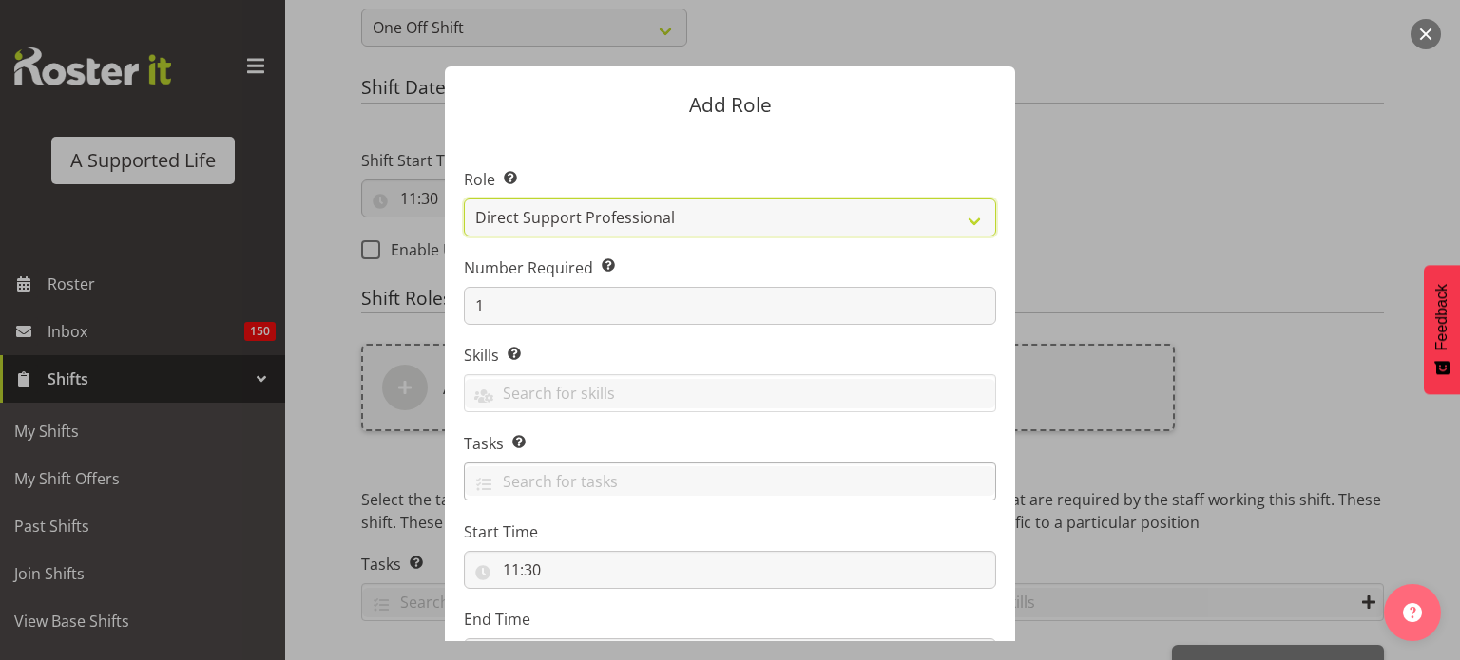
scroll to position [162, 0]
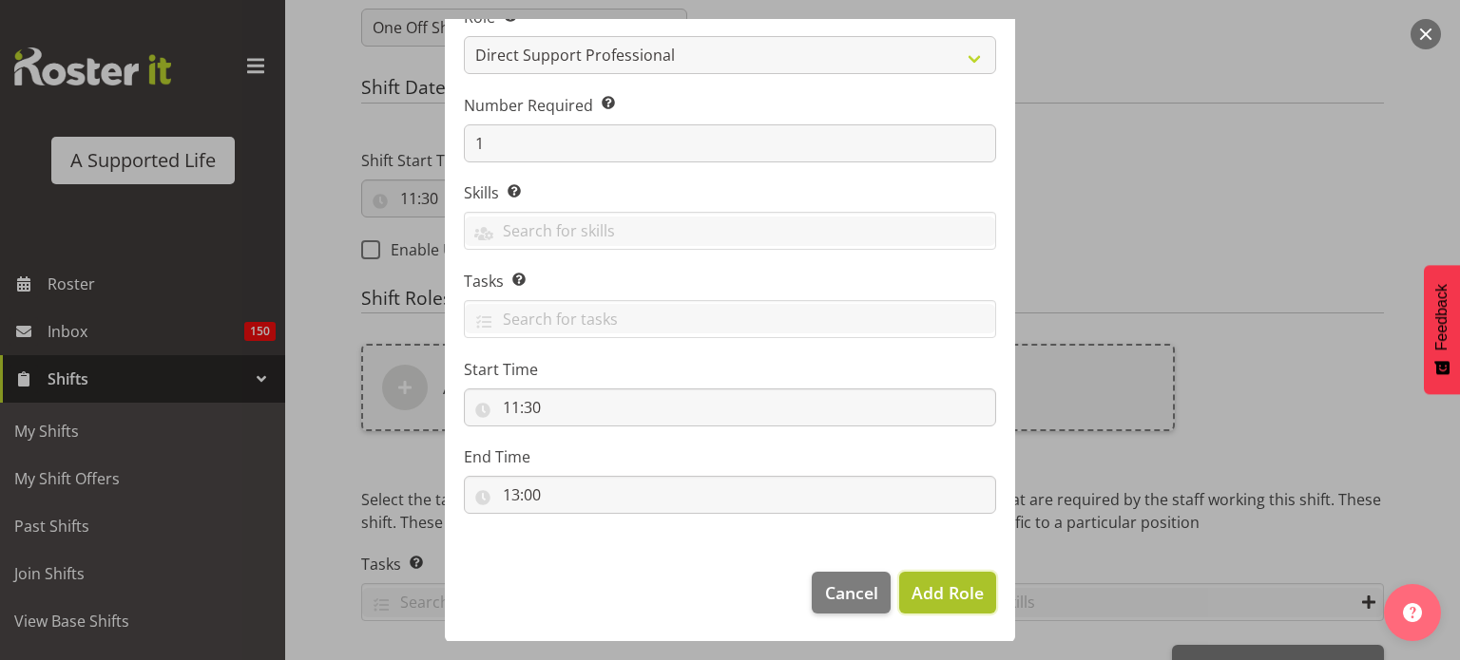
click at [945, 582] on span "Add Role" at bounding box center [947, 593] width 72 height 23
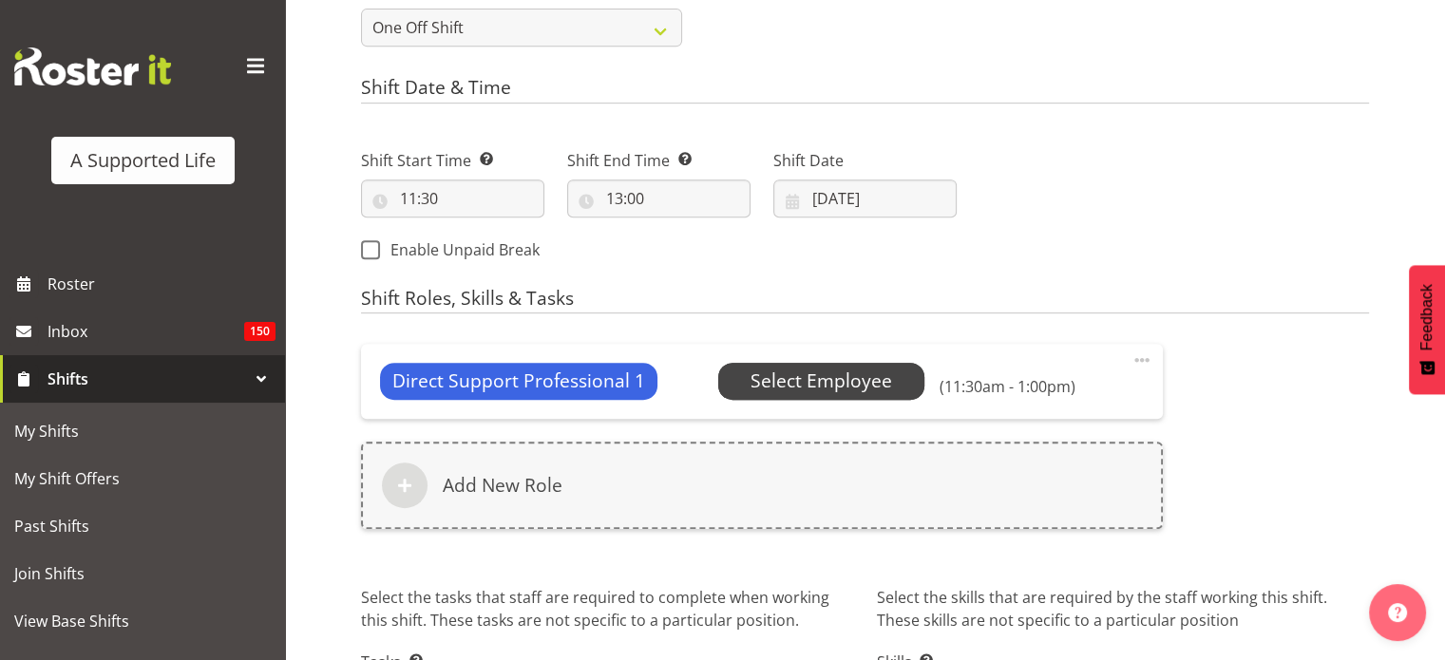
drag, startPoint x: 768, startPoint y: 403, endPoint x: 794, endPoint y: 372, distance: 41.1
click at [794, 372] on div "Direct Support Professional 1 No Default Employee Select Employee (11:30am - 1:…" at bounding box center [762, 381] width 802 height 74
click at [794, 372] on span "Select Employee" at bounding box center [822, 382] width 142 height 28
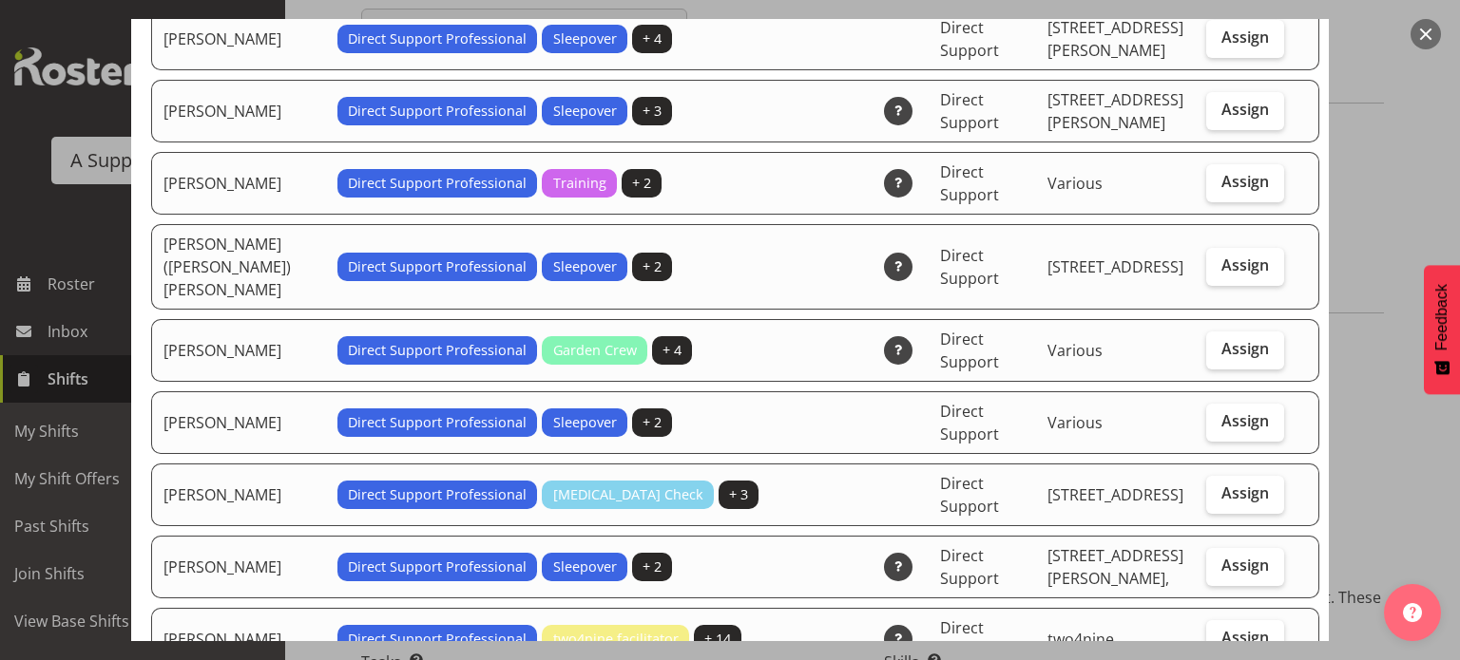
scroll to position [2235, 0]
click at [1221, 256] on span "Assign" at bounding box center [1245, 265] width 48 height 19
click at [1215, 259] on input "Assign" at bounding box center [1212, 265] width 12 height 12
checkbox input "true"
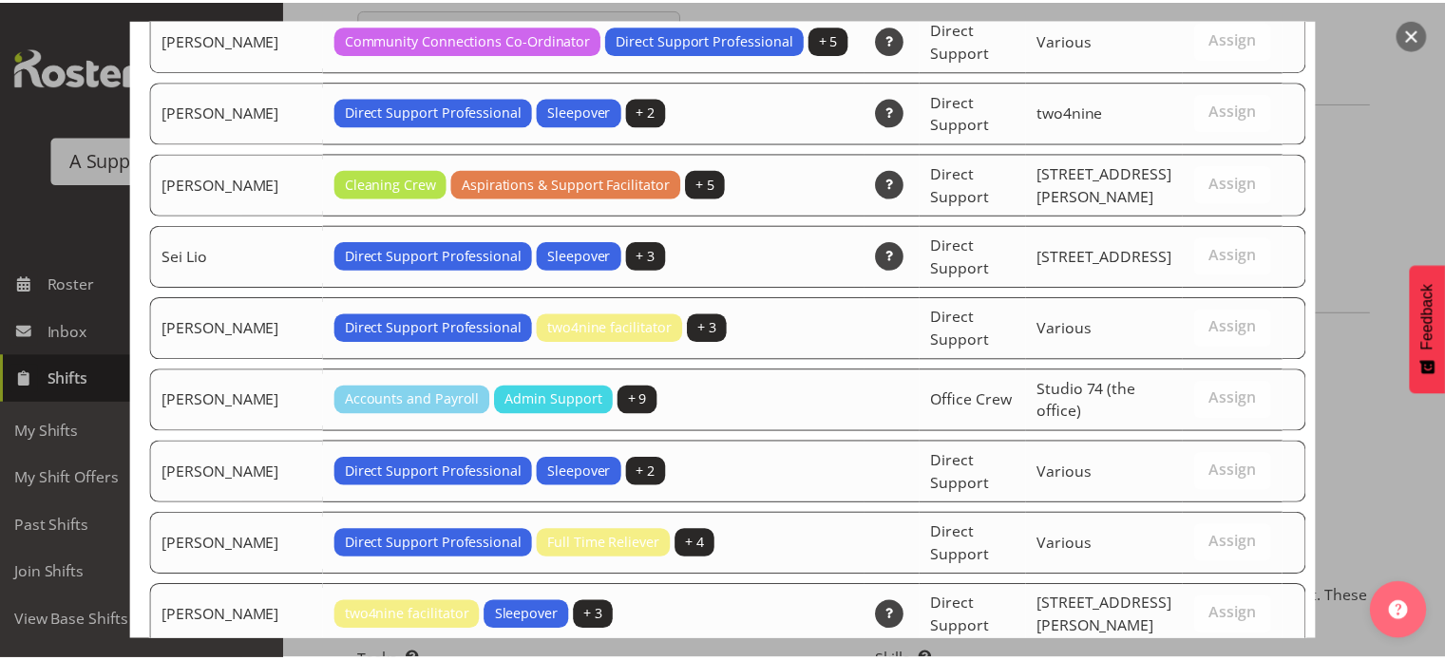
scroll to position [6001, 0]
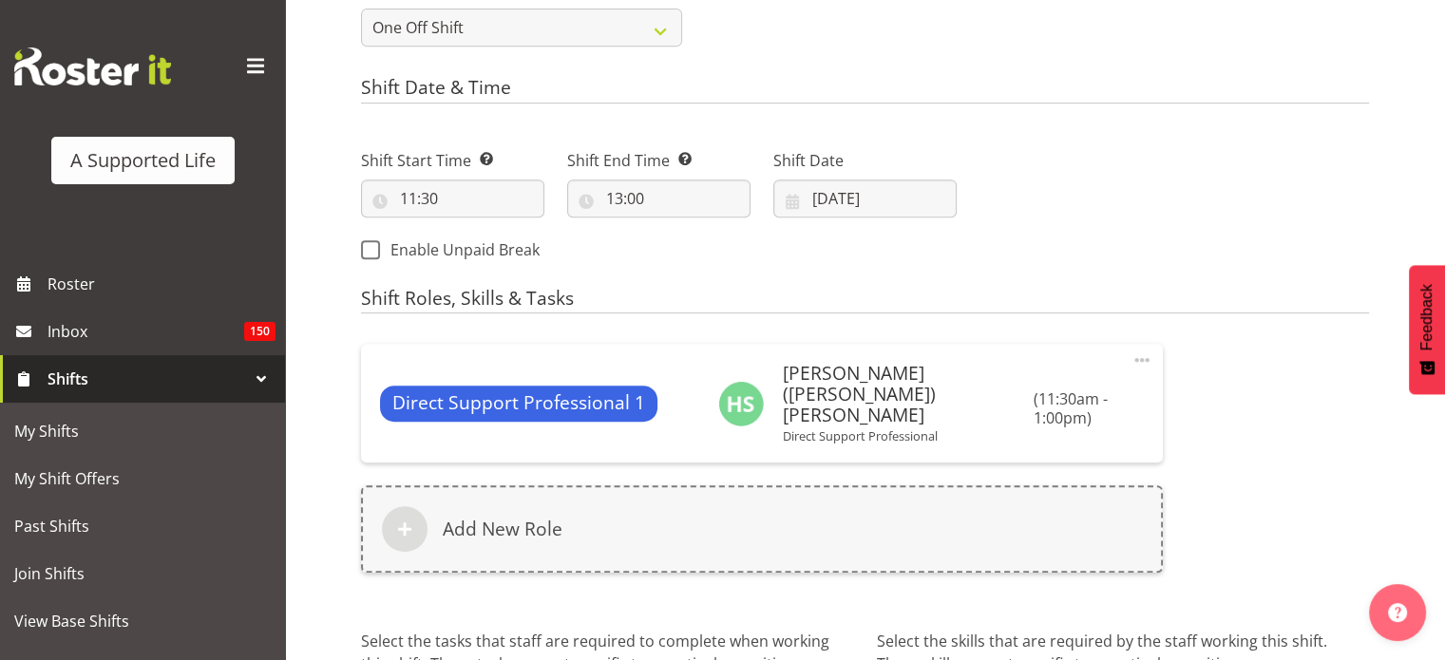
scroll to position [1019, 0]
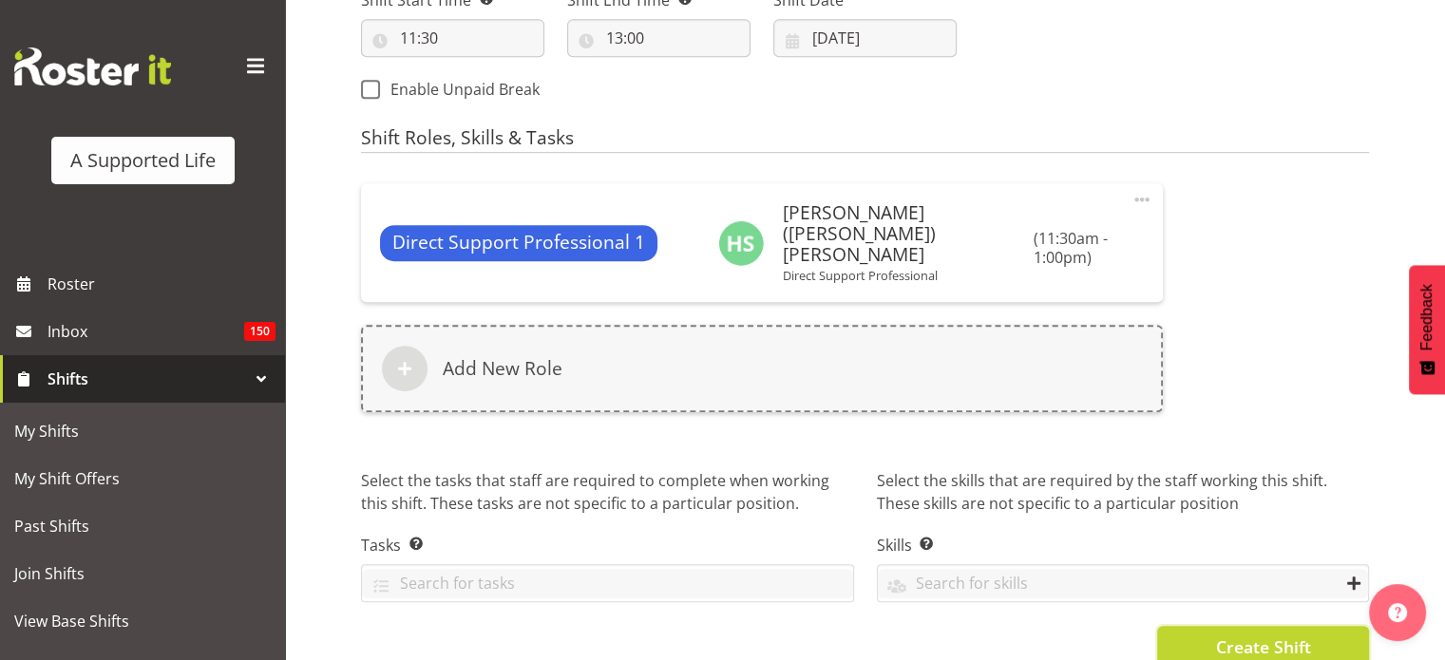
click at [1212, 626] on button "Create Shift" at bounding box center [1263, 647] width 212 height 42
